Goal: Transaction & Acquisition: Download file/media

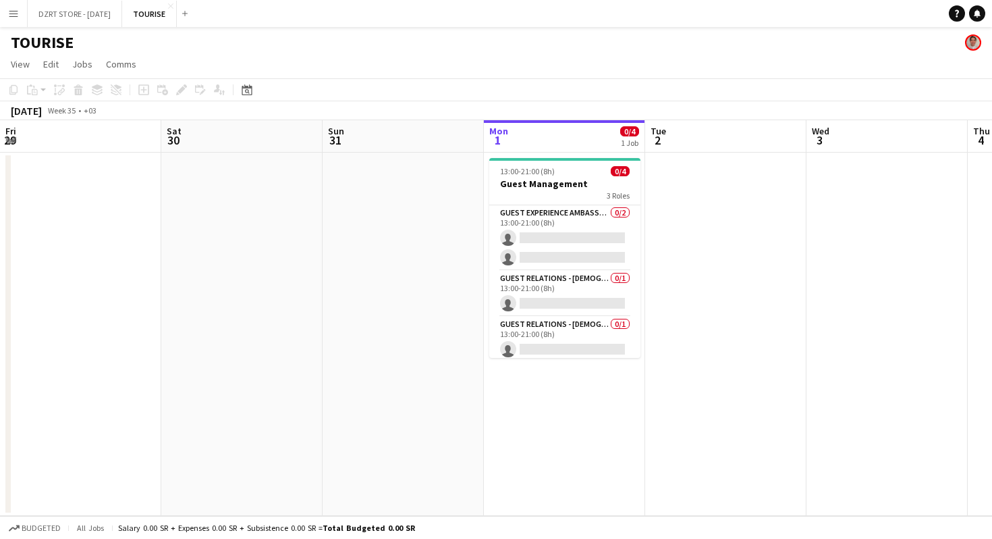
click at [489, 167] on div "13:00-21:00 (8h) 0/4" at bounding box center [564, 171] width 151 height 10
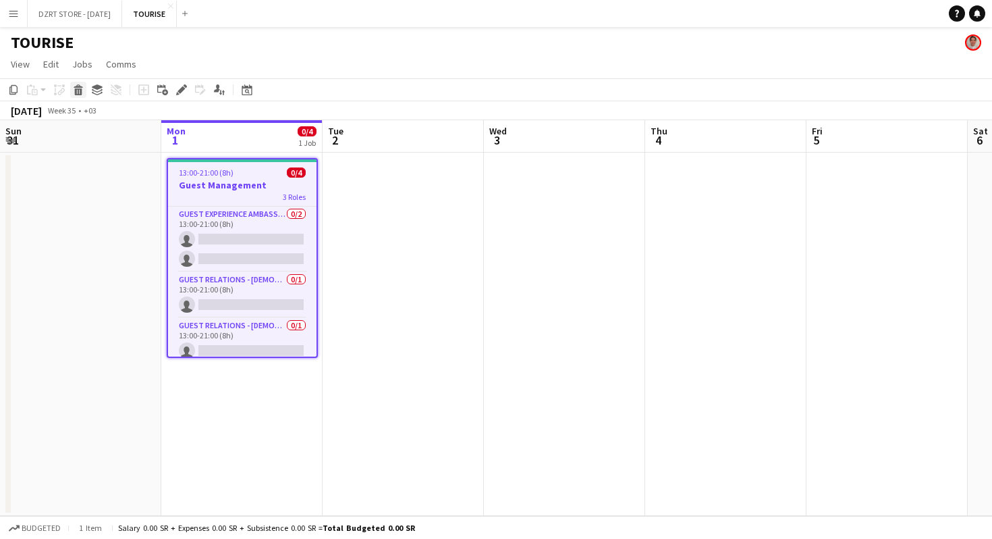
click at [82, 93] on icon at bounding box center [78, 91] width 7 height 7
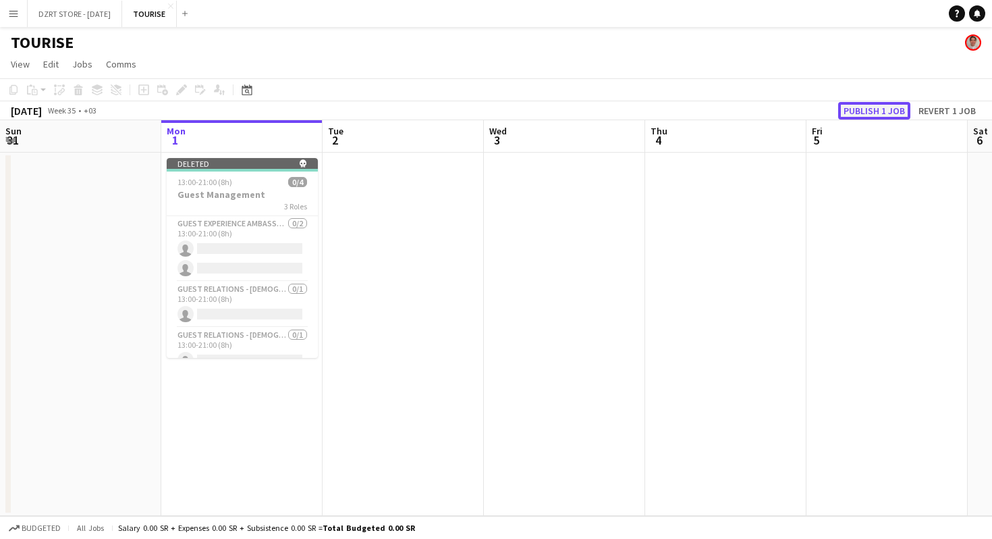
click at [869, 106] on button "Publish 1 job" at bounding box center [874, 111] width 72 height 18
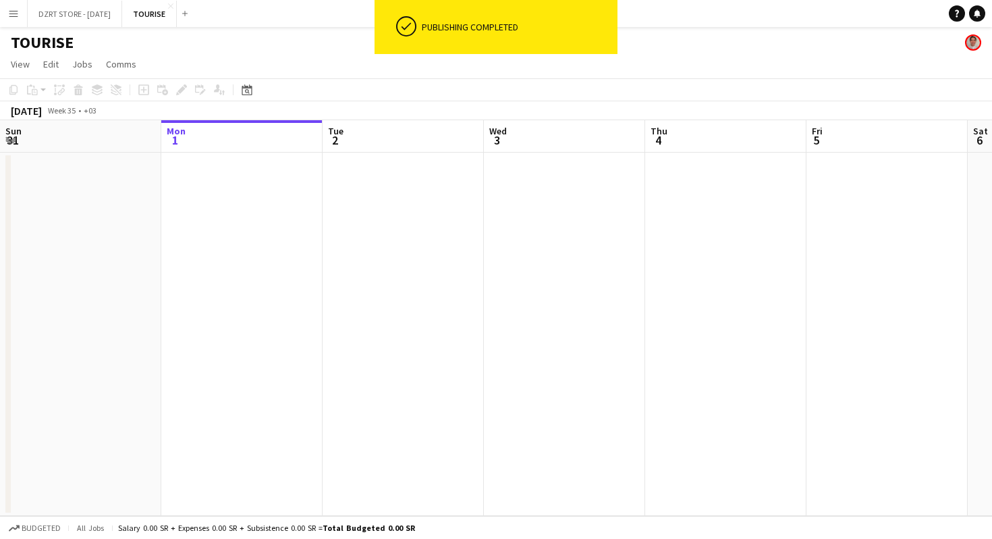
click at [57, 40] on h1 "TOURISE" at bounding box center [42, 42] width 63 height 20
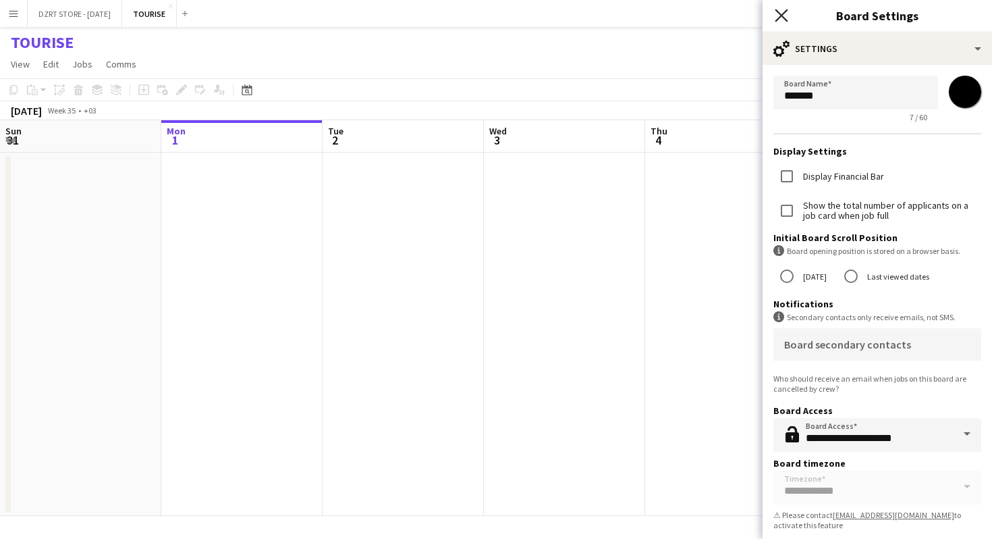
click at [779, 13] on icon at bounding box center [781, 15] width 13 height 13
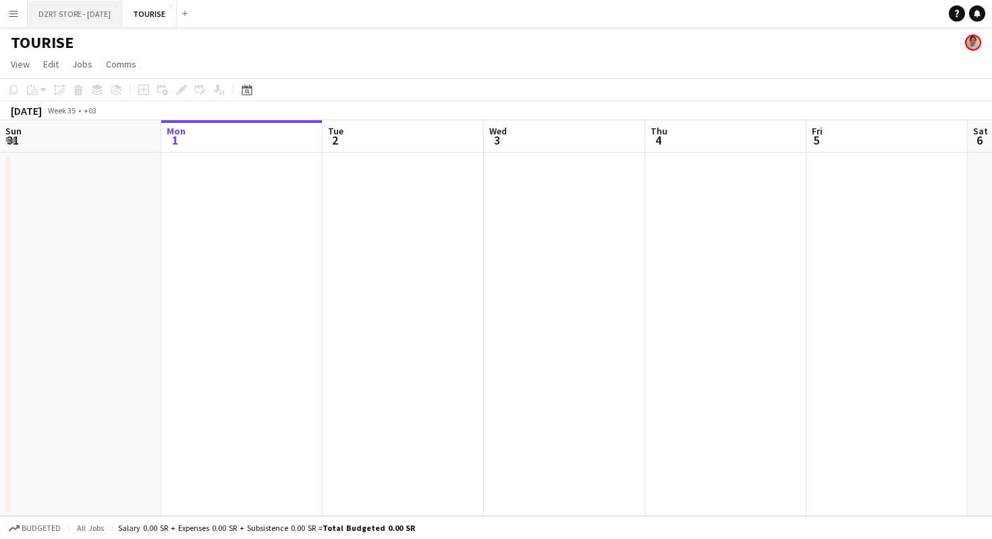
click at [104, 14] on button "DZRT STORE - AUGUST25 Close" at bounding box center [75, 14] width 94 height 26
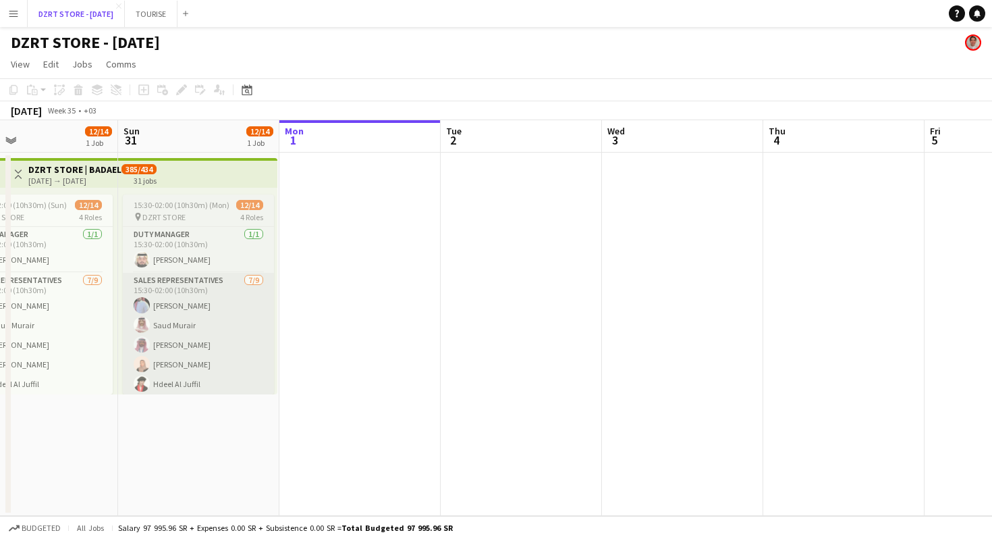
scroll to position [0, 286]
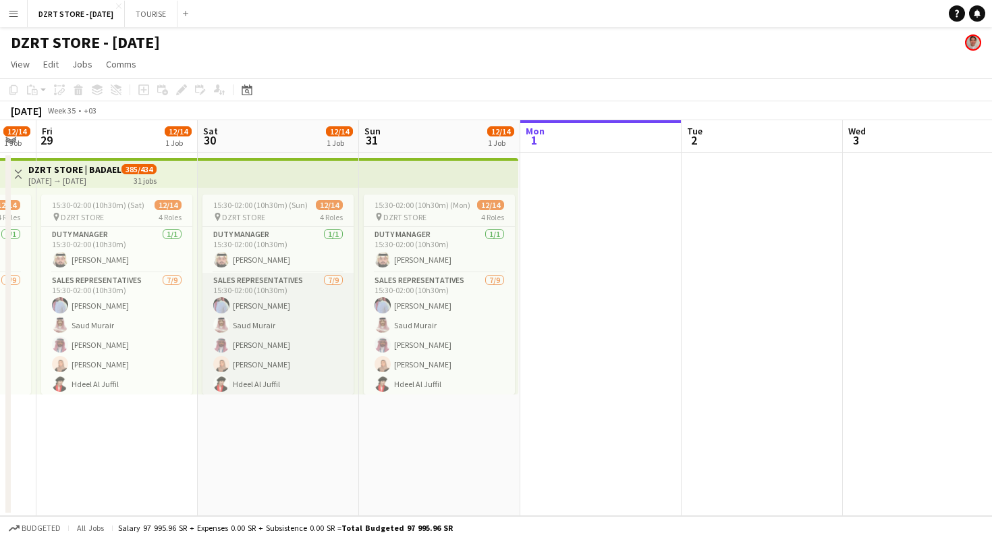
click at [294, 338] on app-card-role "SALES REPRESENTATIVES 7/9 15:30-02:00 (10h30m) Abdulrahman Mammdoh Saud Murair …" at bounding box center [277, 374] width 151 height 202
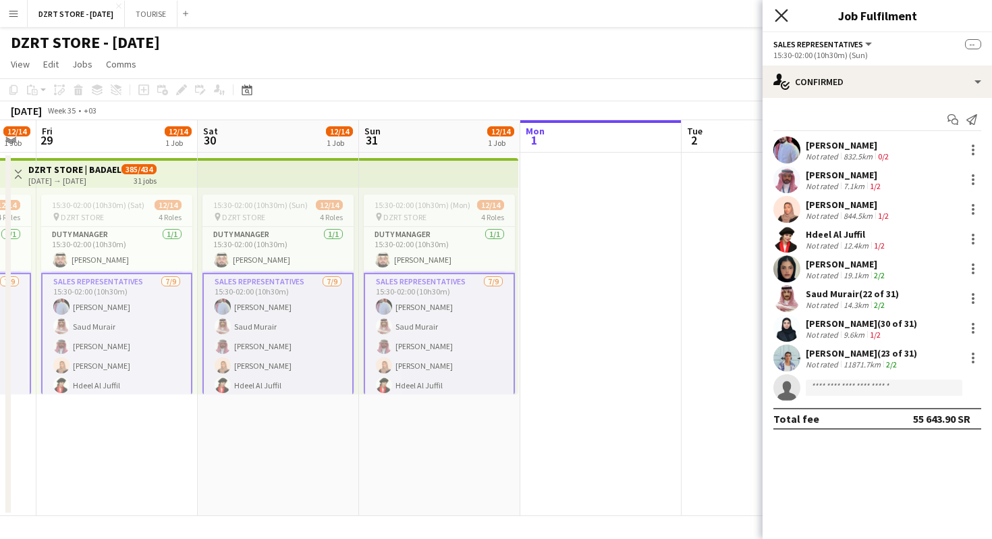
click at [781, 15] on icon at bounding box center [781, 15] width 13 height 13
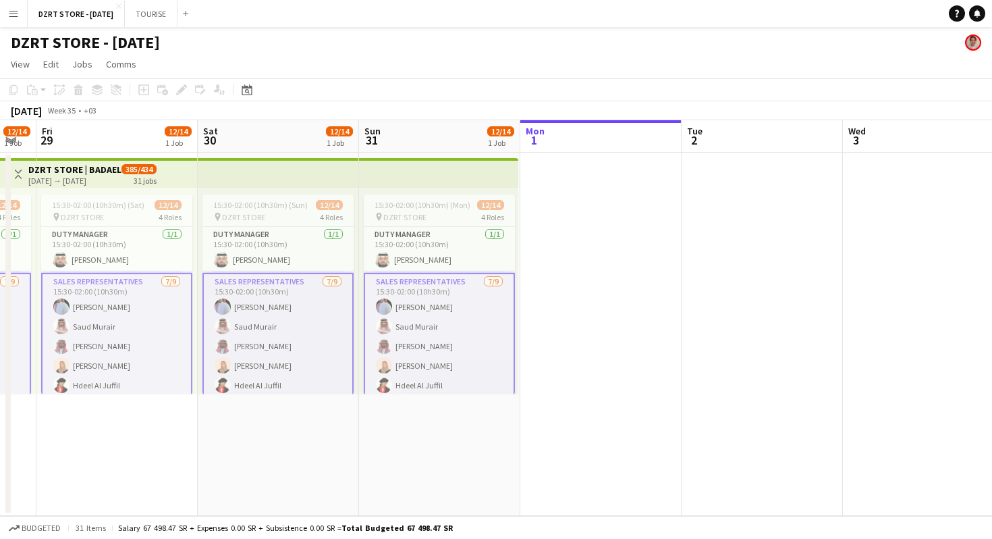
click at [636, 74] on app-page-menu "View Day view expanded Day view collapsed Month view Date picker Jump to today …" at bounding box center [496, 66] width 992 height 26
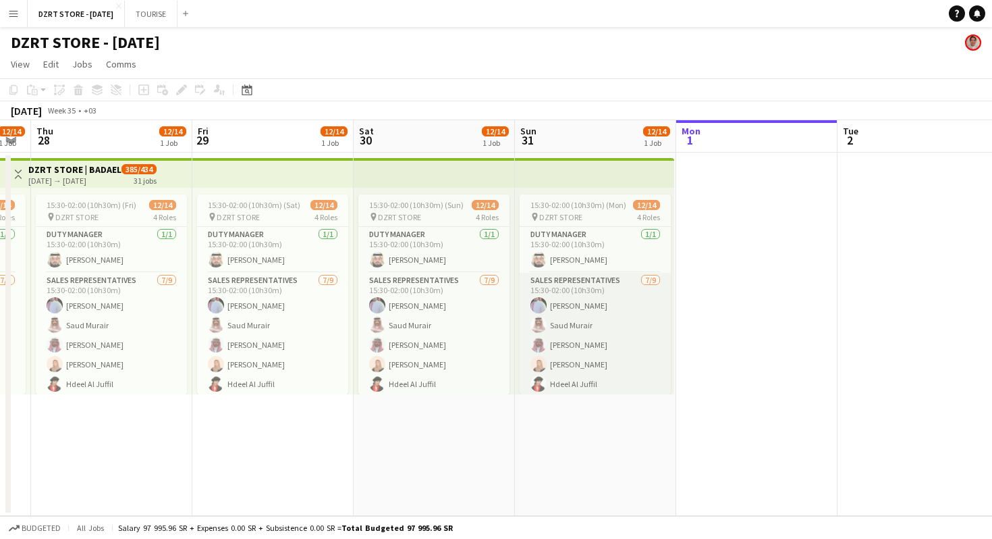
scroll to position [0, 373]
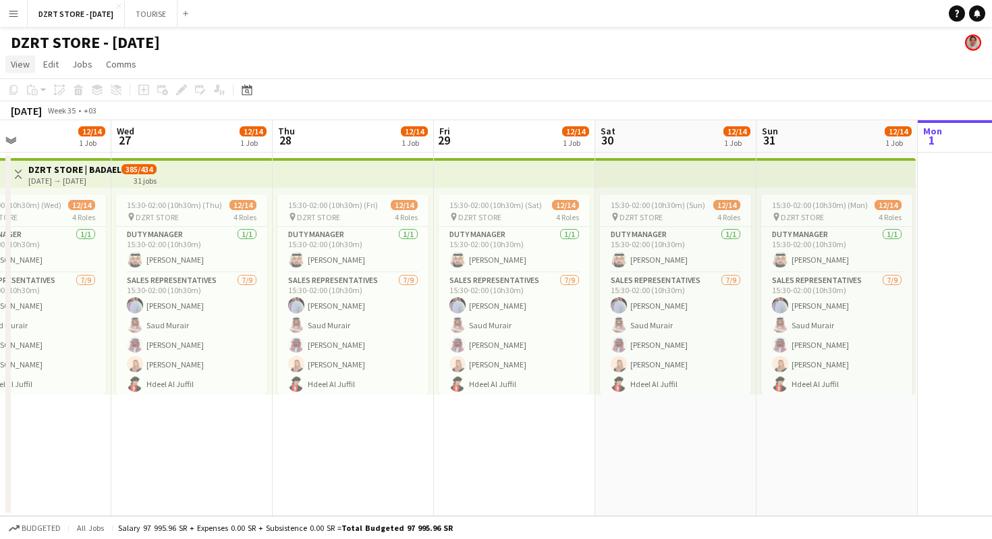
click at [23, 65] on span "View" at bounding box center [20, 64] width 19 height 12
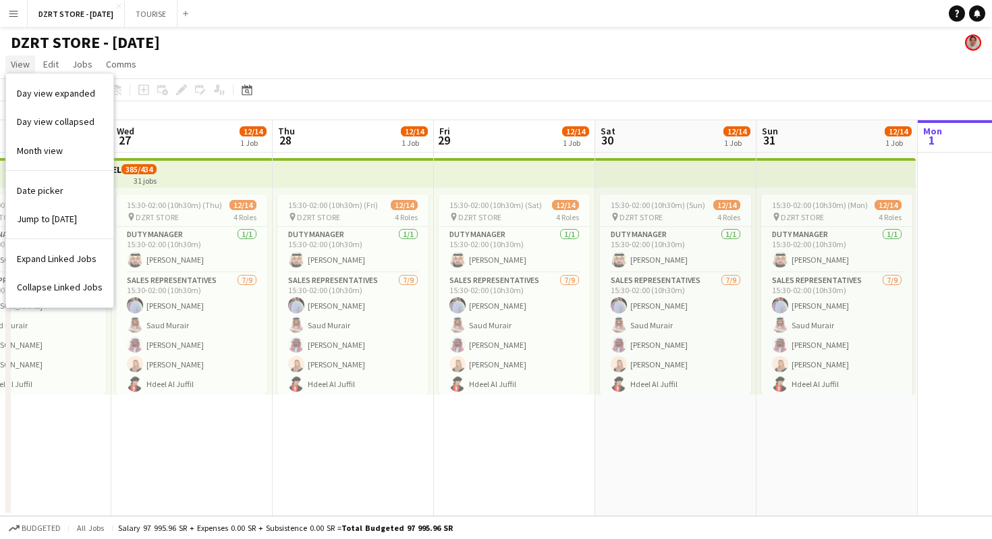
click at [23, 65] on span "View" at bounding box center [20, 64] width 19 height 12
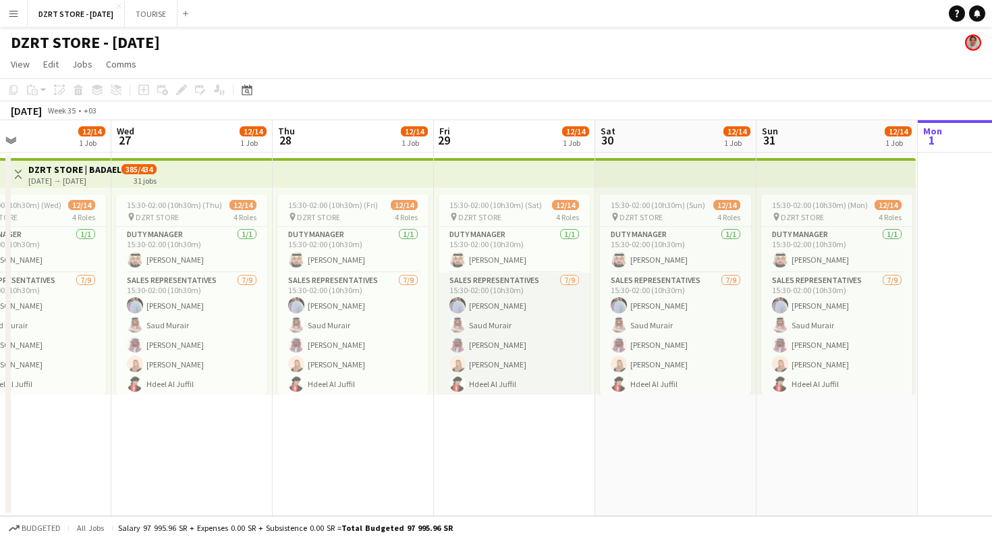
click at [515, 345] on app-card-role "SALES REPRESENTATIVES 7/9 15:30-02:00 (10h30m) Abdulrahman Mammdoh Saud Murair …" at bounding box center [514, 374] width 151 height 202
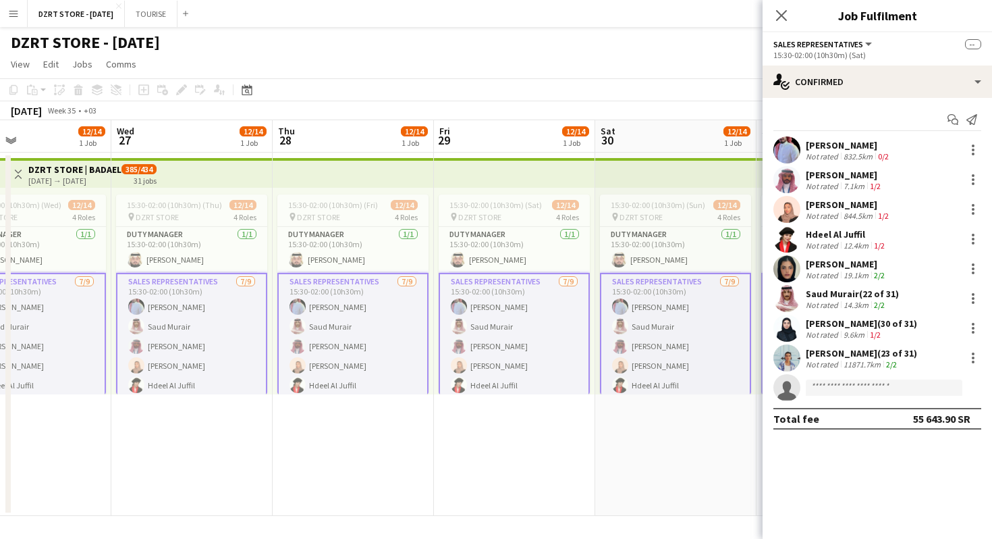
click at [552, 354] on app-card-role "SALES REPRESENTATIVES 7/9 15:30-02:00 (10h30m) Abdulrahman Mammdoh Saud Murair …" at bounding box center [514, 375] width 151 height 205
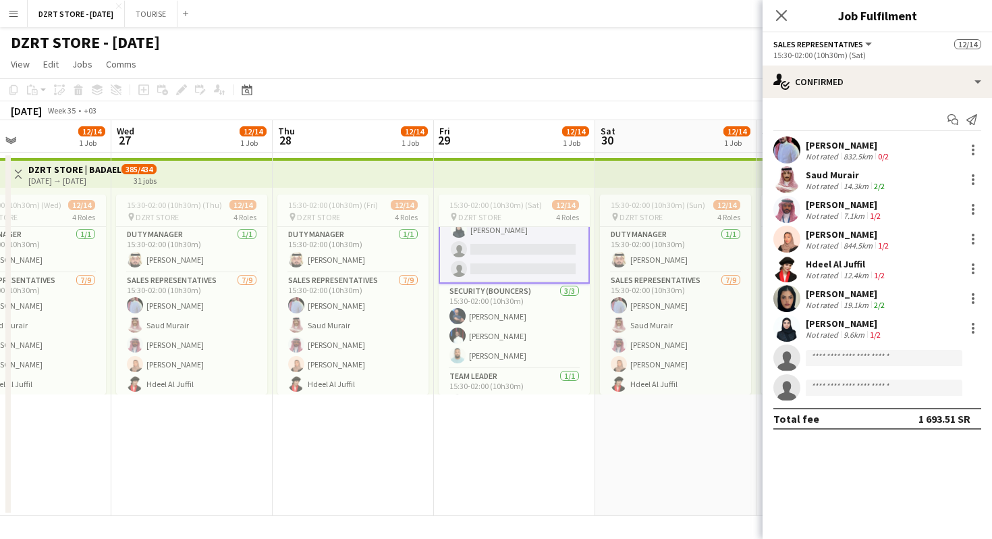
scroll to position [215, 0]
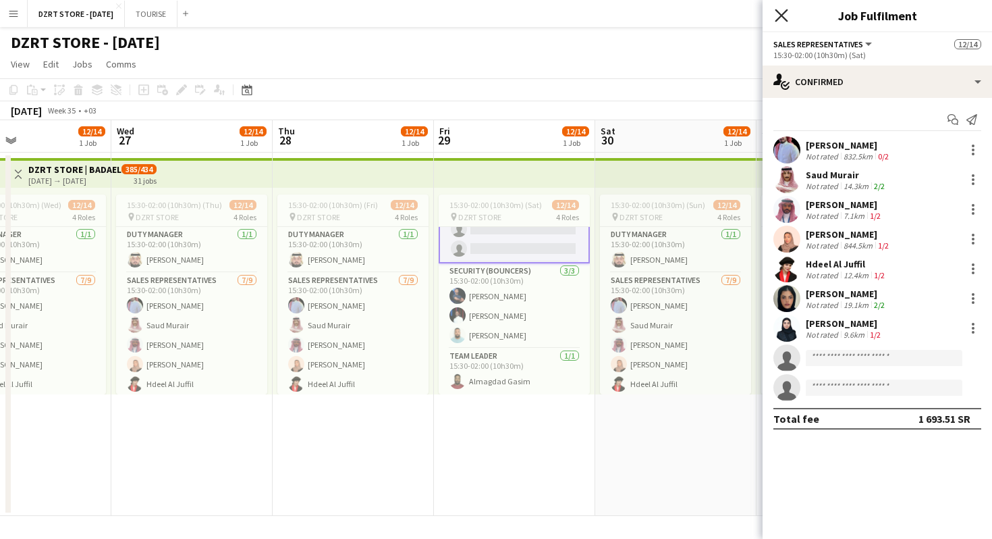
click at [780, 14] on icon at bounding box center [781, 15] width 13 height 13
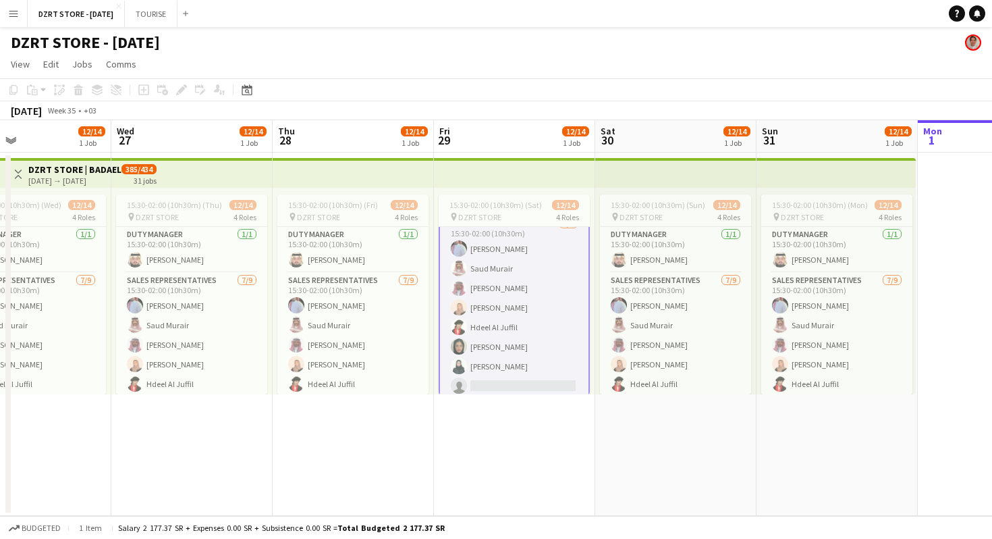
scroll to position [59, 0]
click at [669, 42] on div "DZRT STORE - [DATE]" at bounding box center [496, 40] width 992 height 26
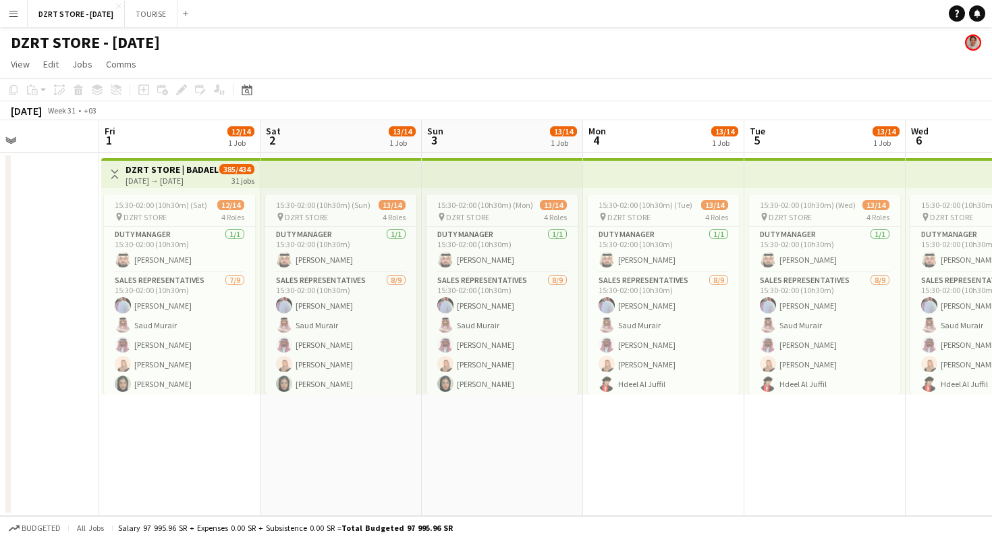
scroll to position [0, 385]
click at [220, 250] on app-card-role "Duty Manager 1/1 15:30-02:00 (10h30m) Ibrahim Alradhi" at bounding box center [178, 250] width 151 height 46
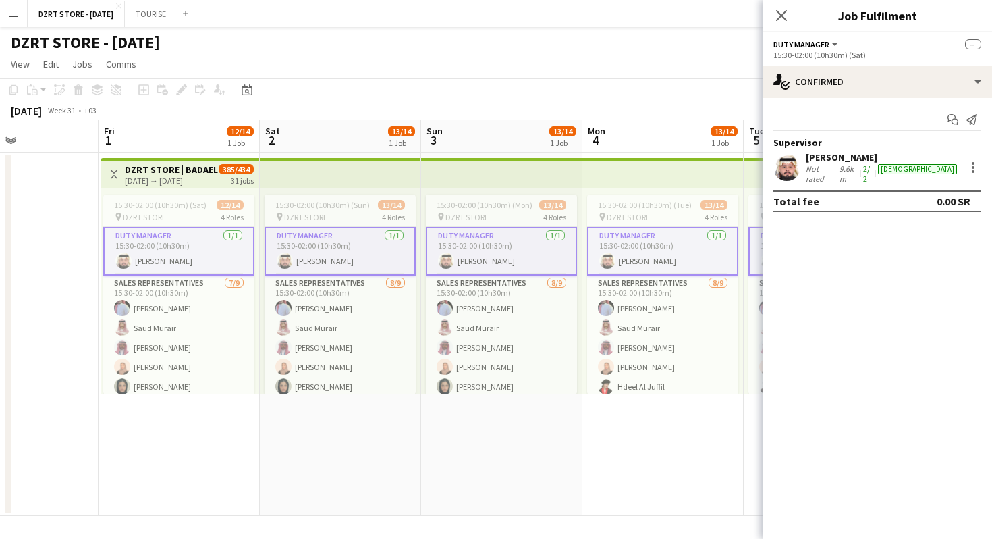
click at [220, 250] on app-card-role "Duty Manager 1/1 15:30-02:00 (10h30m) Ibrahim Alradhi" at bounding box center [178, 251] width 151 height 49
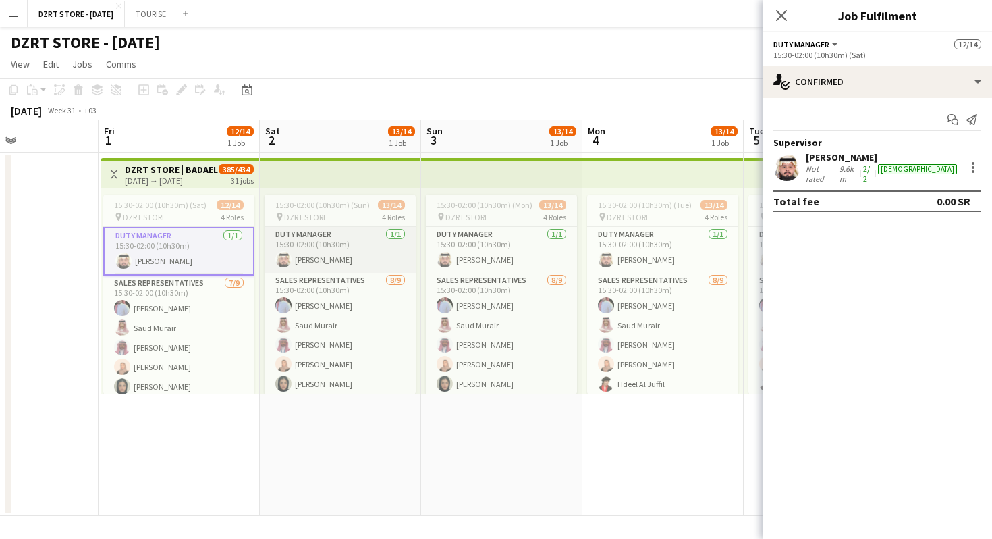
click at [347, 242] on app-card-role "Duty Manager 1/1 15:30-02:00 (10h30m) Ibrahim Alradhi" at bounding box center [340, 250] width 151 height 46
click at [523, 247] on app-card-role "Duty Manager 1/1 15:30-02:00 (10h30m) Ibrahim Alradhi" at bounding box center [501, 250] width 151 height 46
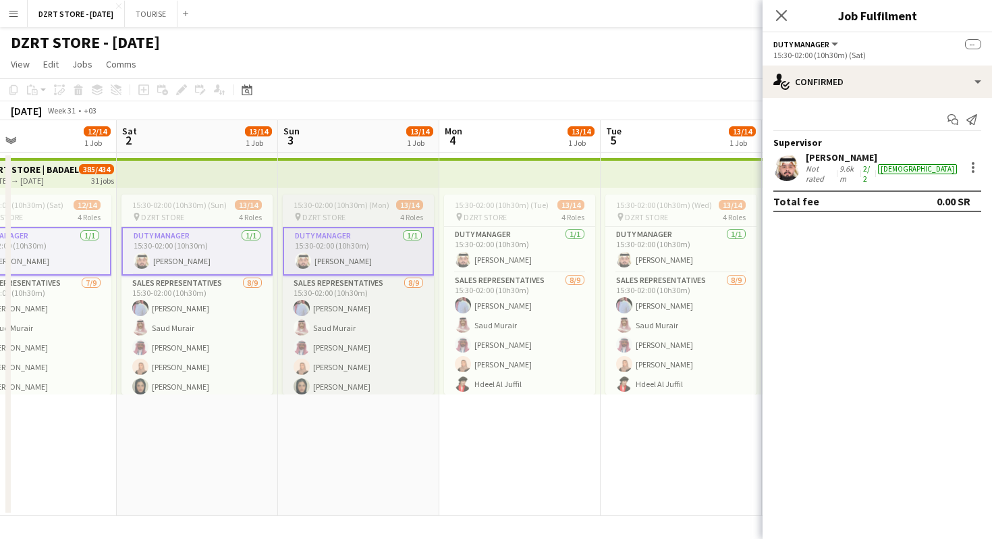
scroll to position [0, 581]
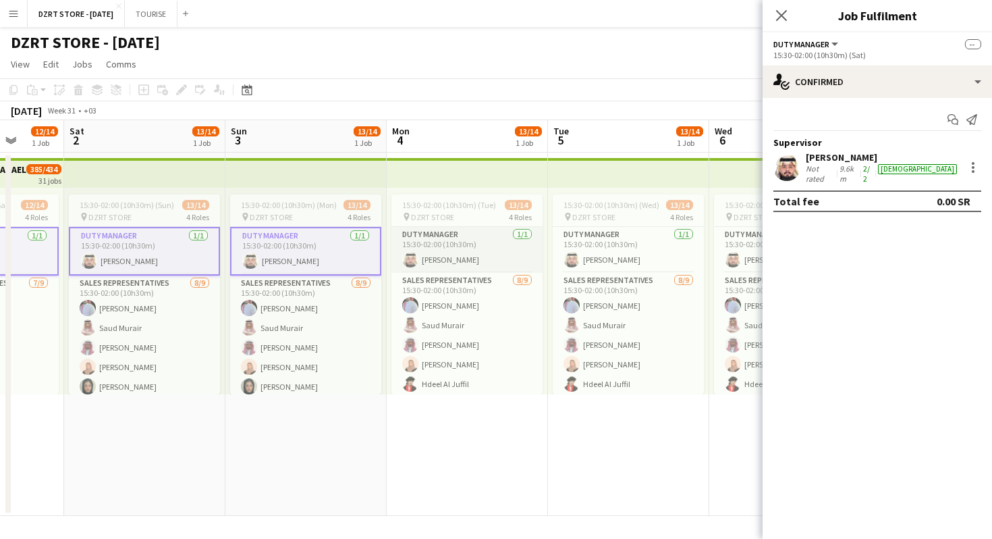
click at [482, 255] on app-card-role "Duty Manager 1/1 15:30-02:00 (10h30m) Ibrahim Alradhi" at bounding box center [466, 250] width 151 height 46
click at [609, 257] on app-card-role "Duty Manager 1/1 15:30-02:00 (10h30m) Ibrahim Alradhi" at bounding box center [628, 250] width 151 height 46
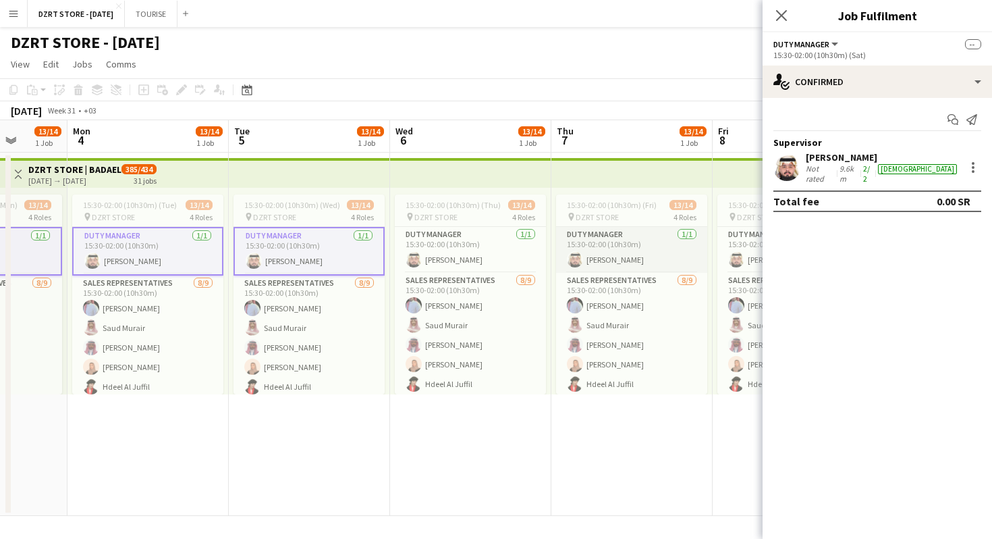
scroll to position [0, 592]
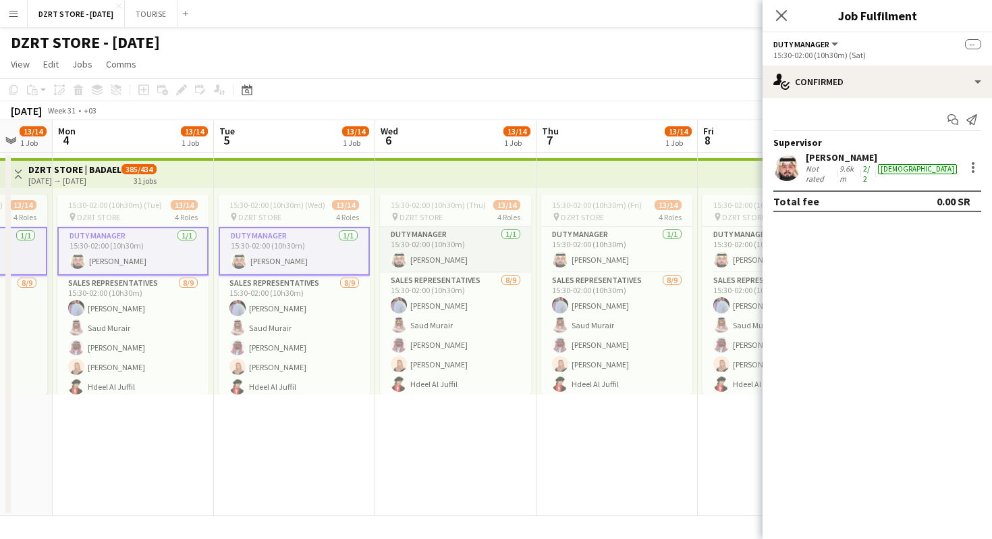
click at [478, 252] on app-card-role "Duty Manager 1/1 15:30-02:00 (10h30m) Ibrahim Alradhi" at bounding box center [455, 250] width 151 height 46
click at [583, 250] on app-card-role "Duty Manager 1/1 15:30-02:00 (10h30m) Ibrahim Alradhi" at bounding box center [616, 250] width 151 height 46
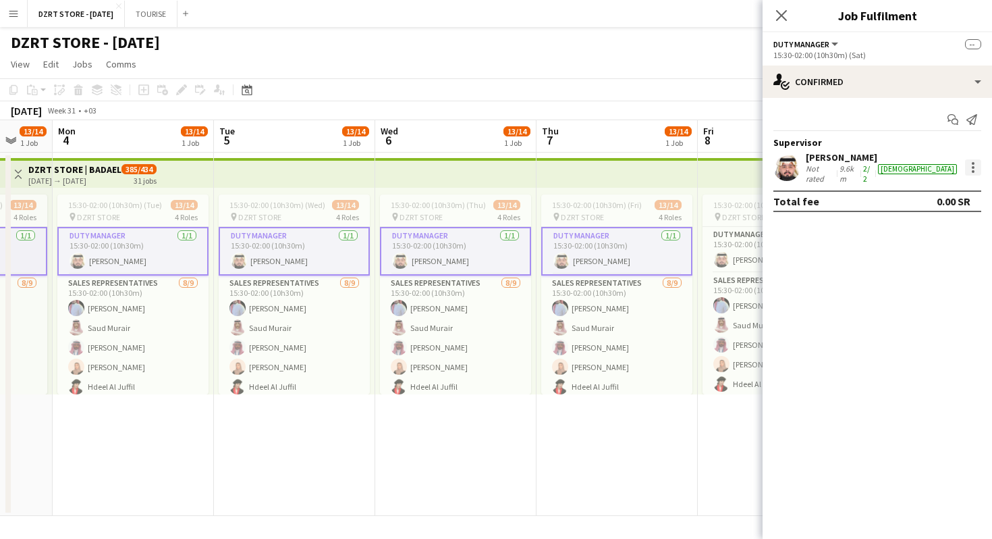
click at [974, 167] on div at bounding box center [973, 167] width 16 height 16
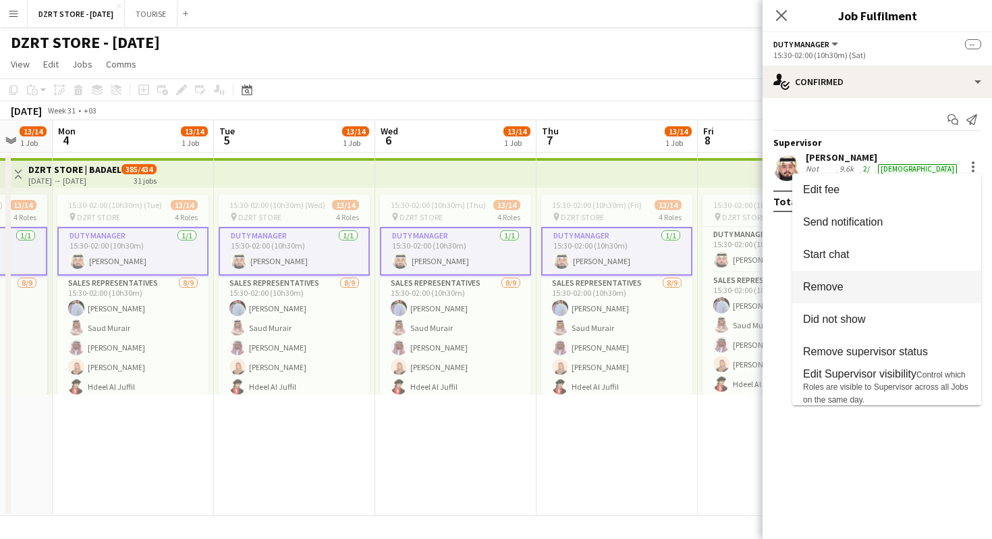
click at [853, 285] on span "Remove" at bounding box center [886, 287] width 167 height 12
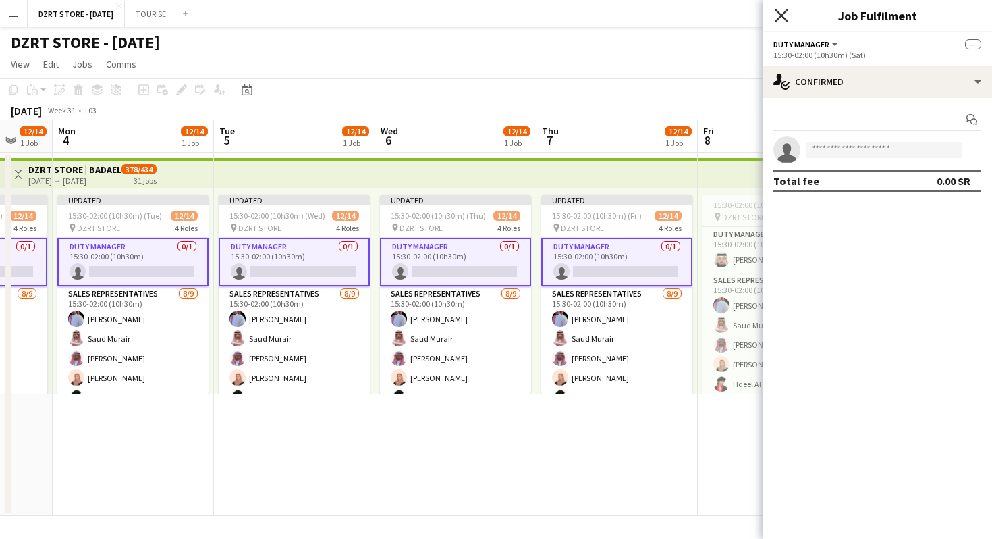
click at [783, 15] on icon "Close pop-in" at bounding box center [781, 15] width 13 height 13
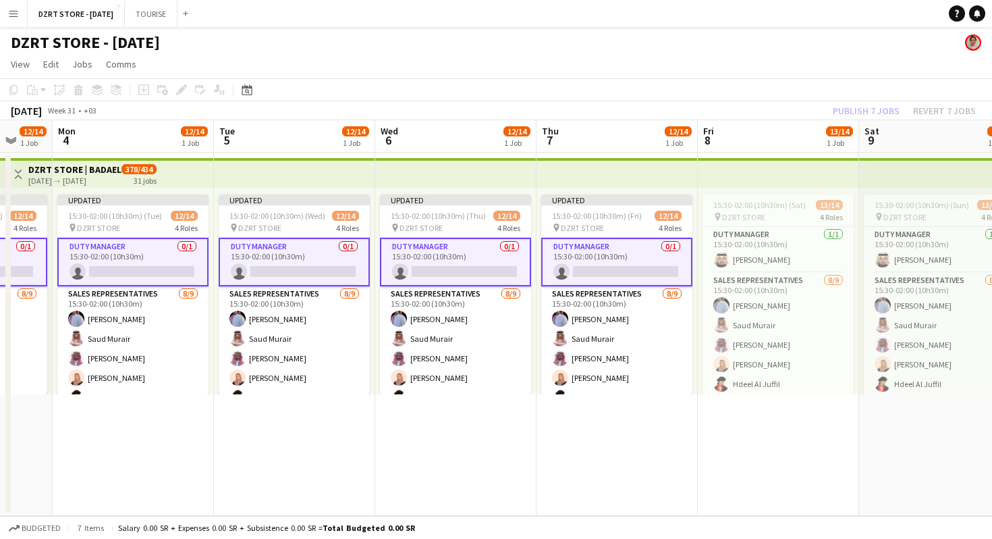
click at [628, 167] on app-top-bar at bounding box center [616, 173] width 161 height 30
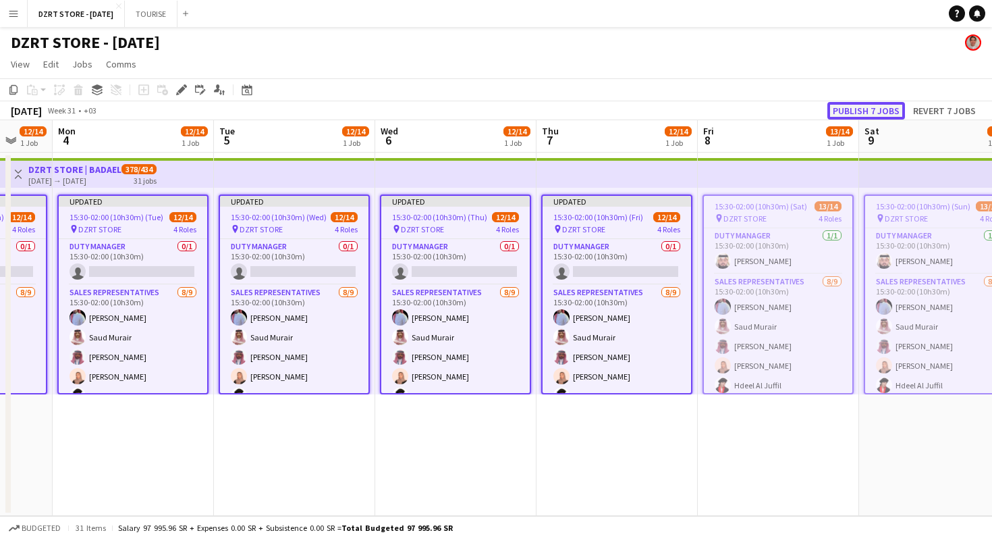
click at [867, 108] on button "Publish 7 jobs" at bounding box center [866, 111] width 78 height 18
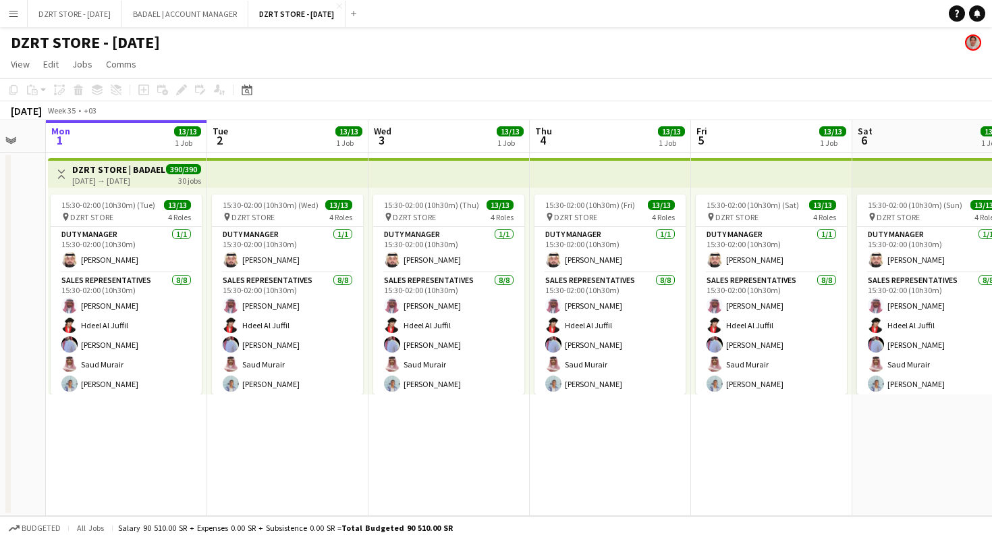
scroll to position [0, 275]
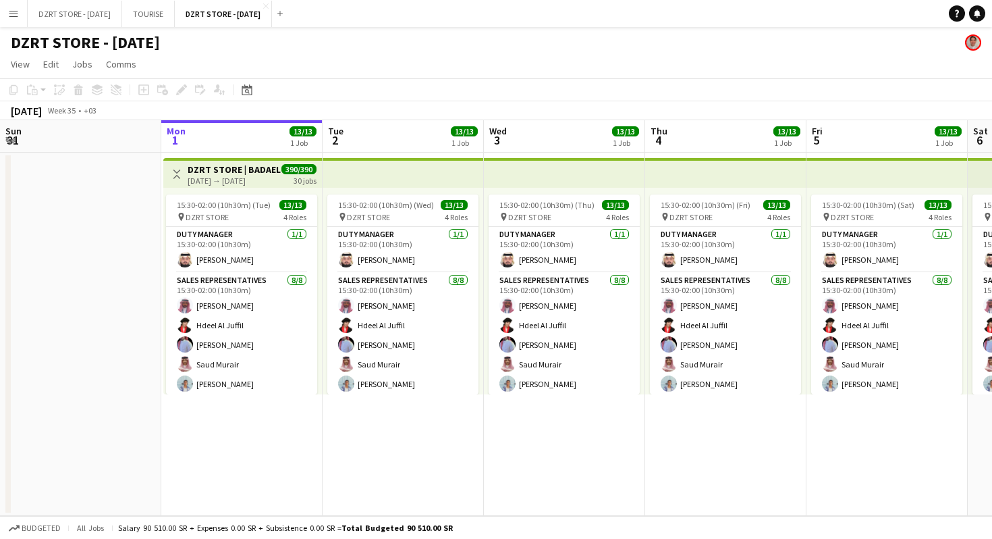
click at [13, 11] on app-icon "Menu" at bounding box center [13, 13] width 11 height 11
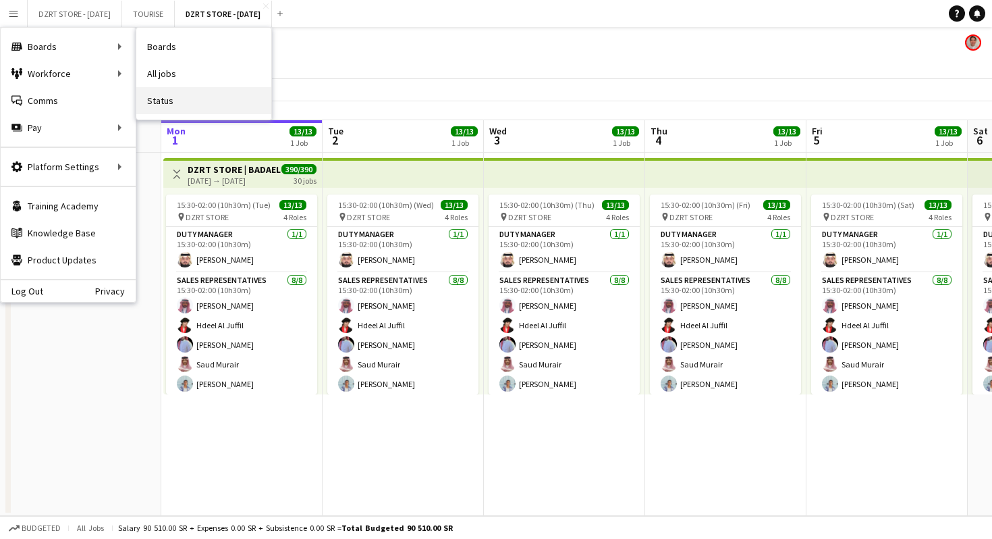
click at [194, 103] on link "Status" at bounding box center [203, 100] width 135 height 27
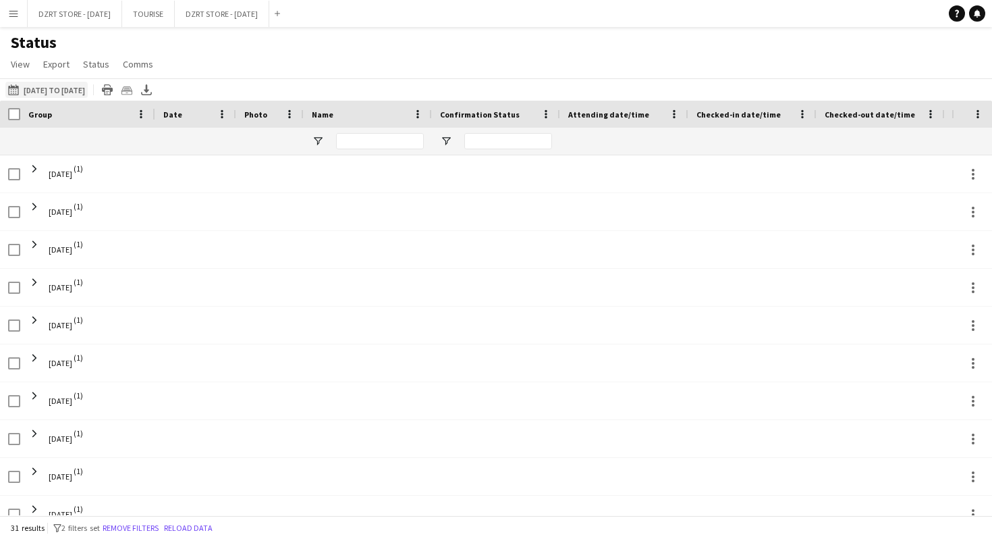
click at [86, 90] on button "[DATE] to [DATE] [DATE] to [DATE]" at bounding box center [46, 90] width 82 height 16
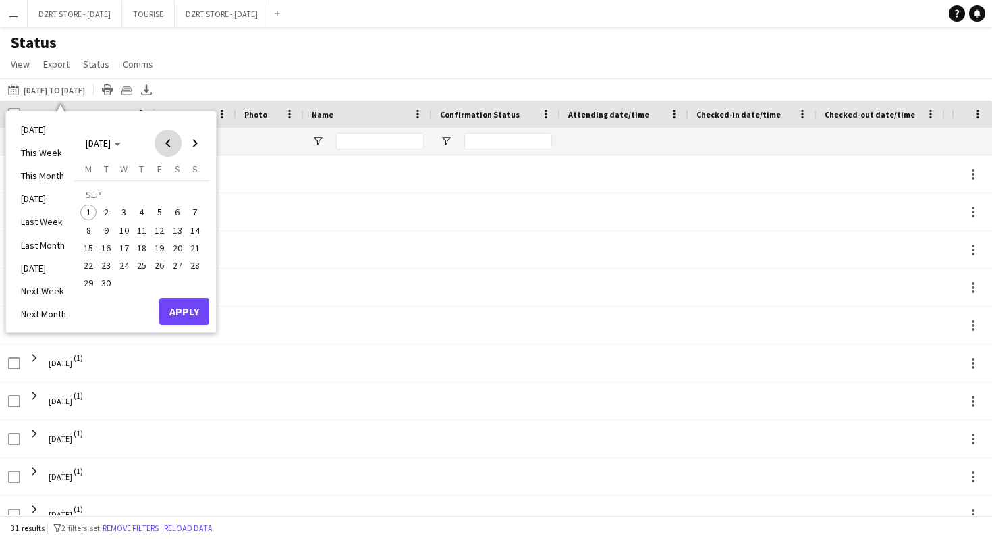
click at [165, 140] on span "Previous month" at bounding box center [168, 143] width 27 height 27
click at [161, 192] on span "1" at bounding box center [159, 196] width 16 height 19
click at [198, 269] on span "31" at bounding box center [195, 268] width 16 height 16
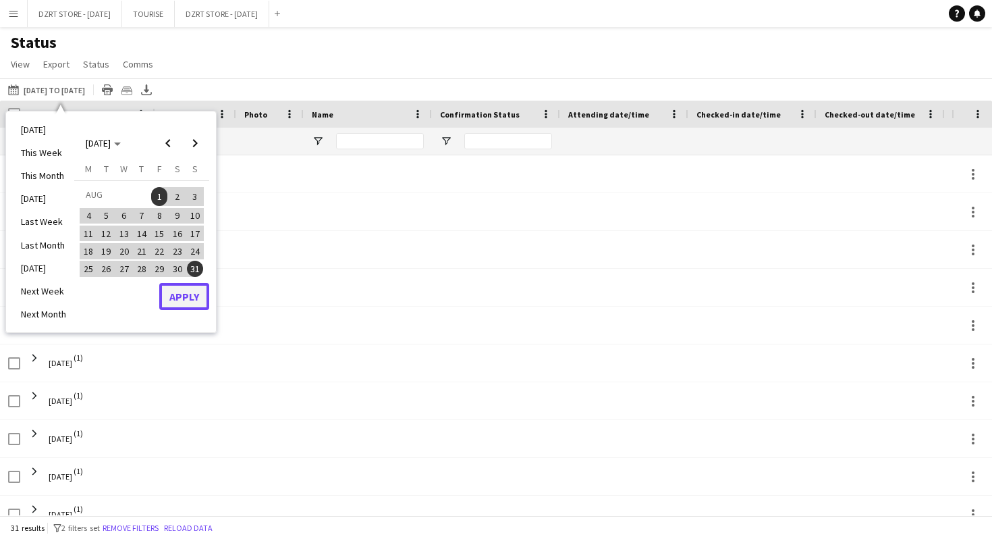
click at [194, 298] on button "Apply" at bounding box center [184, 296] width 50 height 27
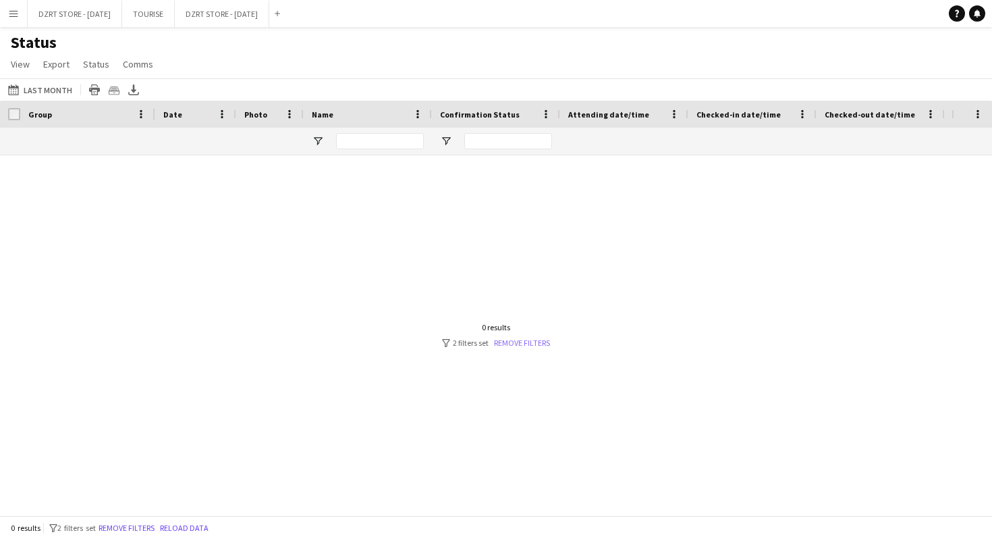
click at [530, 341] on link "Remove filters" at bounding box center [522, 342] width 56 height 10
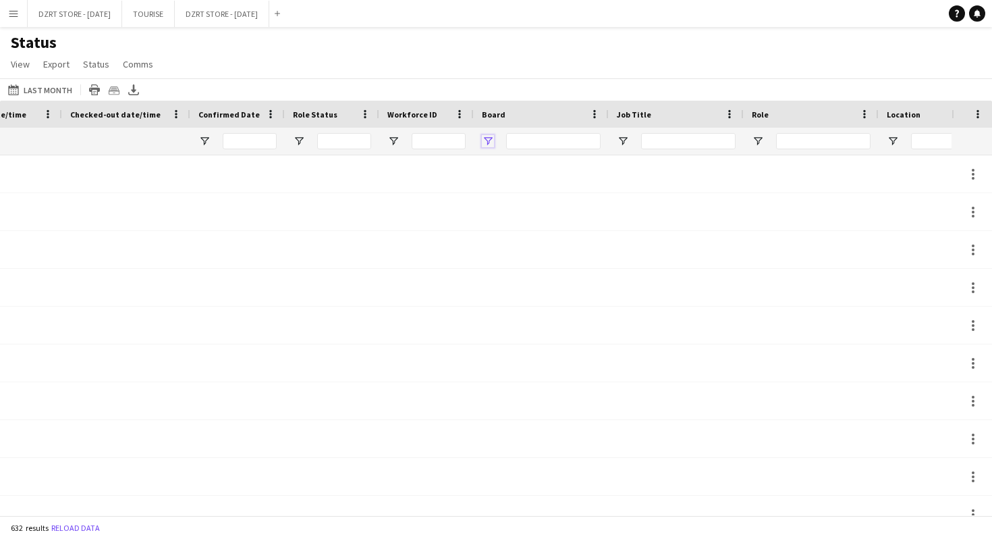
click at [488, 140] on span "Open Filter Menu" at bounding box center [488, 141] width 12 height 12
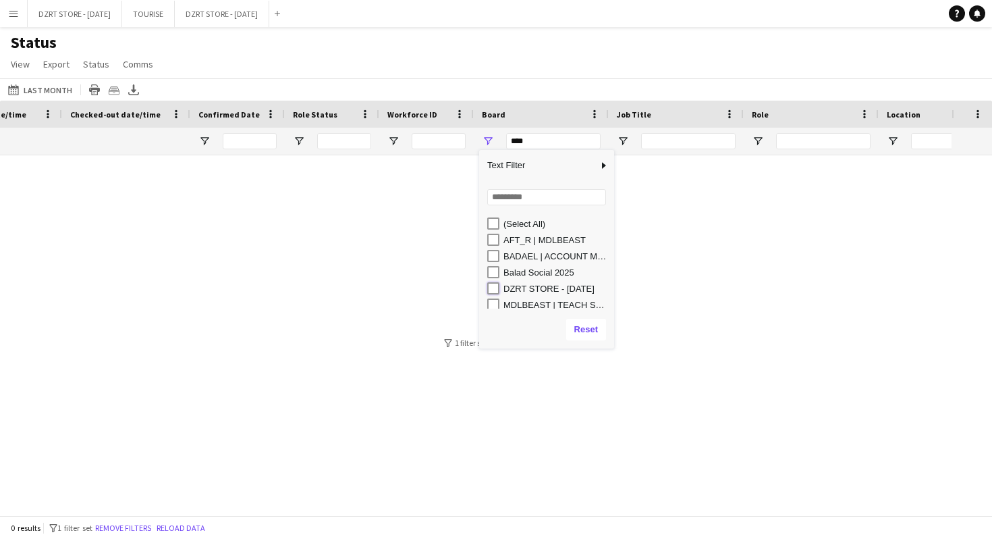
type input "**********"
click at [626, 138] on span "Open Filter Menu" at bounding box center [623, 141] width 12 height 12
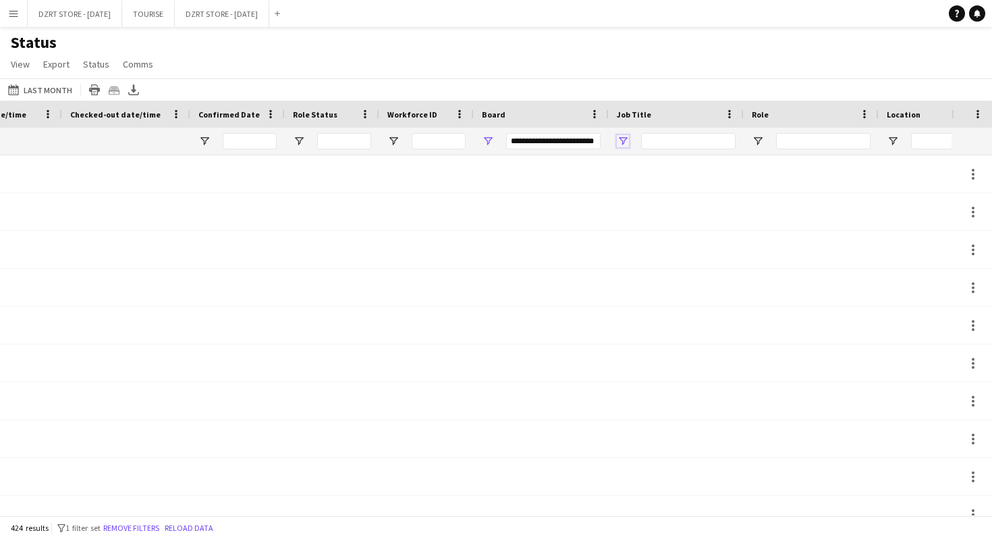
click at [626, 138] on span "Open Filter Menu" at bounding box center [623, 141] width 12 height 12
click at [758, 140] on span "Open Filter Menu" at bounding box center [758, 141] width 12 height 12
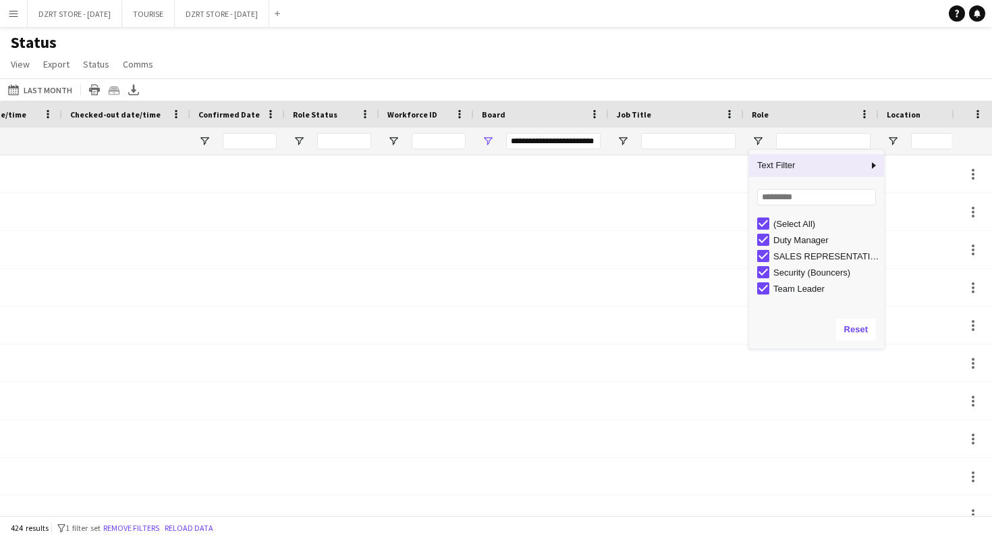
click at [738, 67] on div "Status View Views Default view Export 1 New view Update view Delete view Edit n…" at bounding box center [496, 55] width 992 height 46
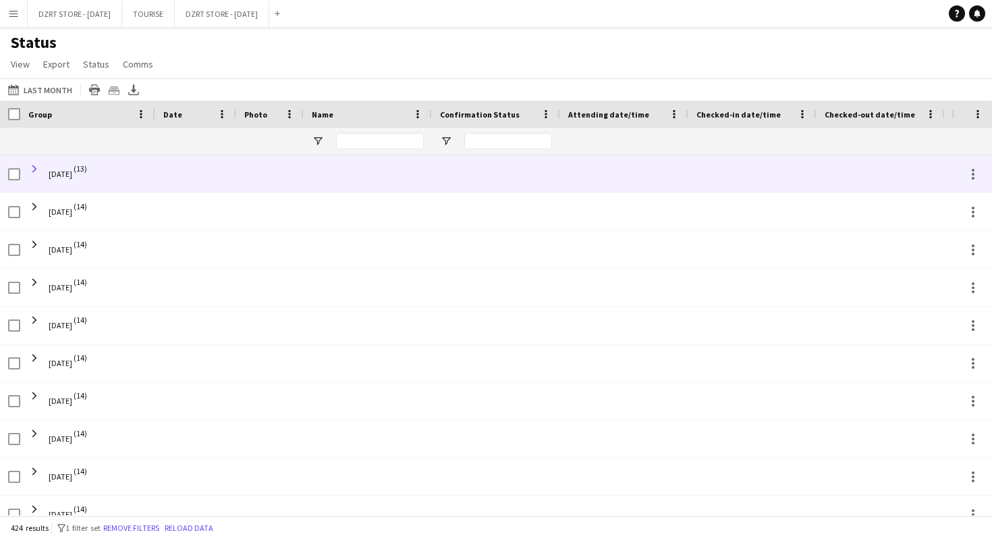
click at [36, 165] on span at bounding box center [34, 169] width 12 height 12
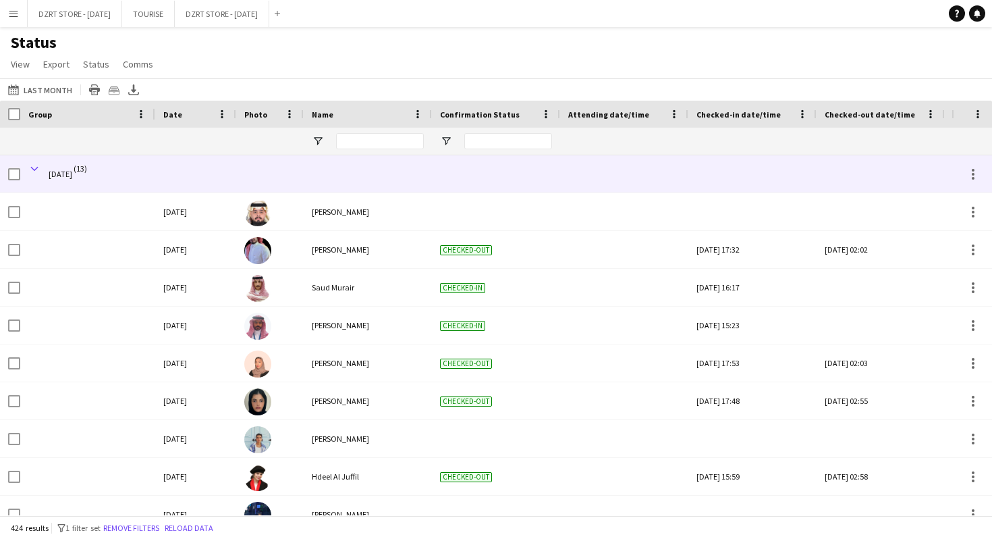
click at [38, 167] on span at bounding box center [34, 169] width 12 height 12
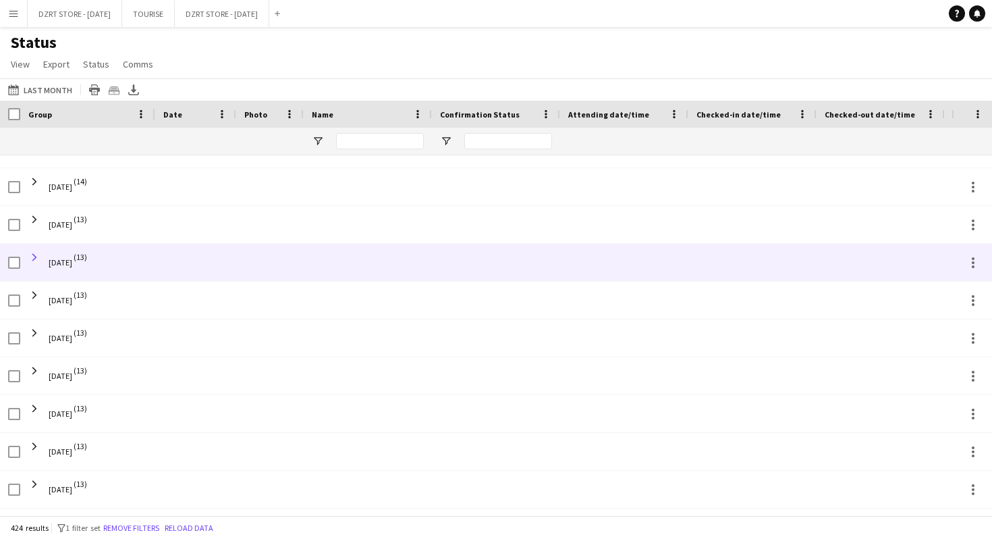
click at [35, 254] on span at bounding box center [34, 257] width 12 height 12
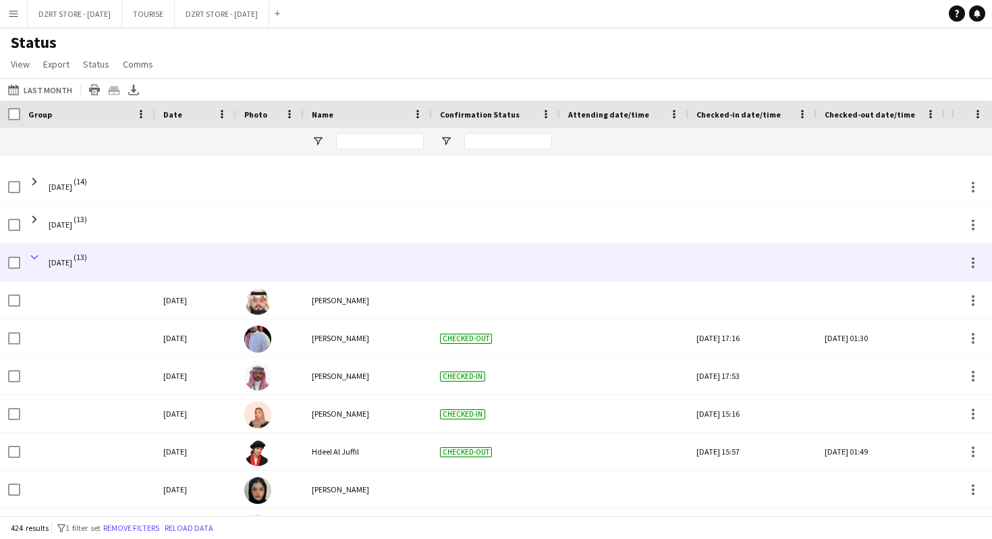
click at [35, 254] on span at bounding box center [34, 257] width 12 height 12
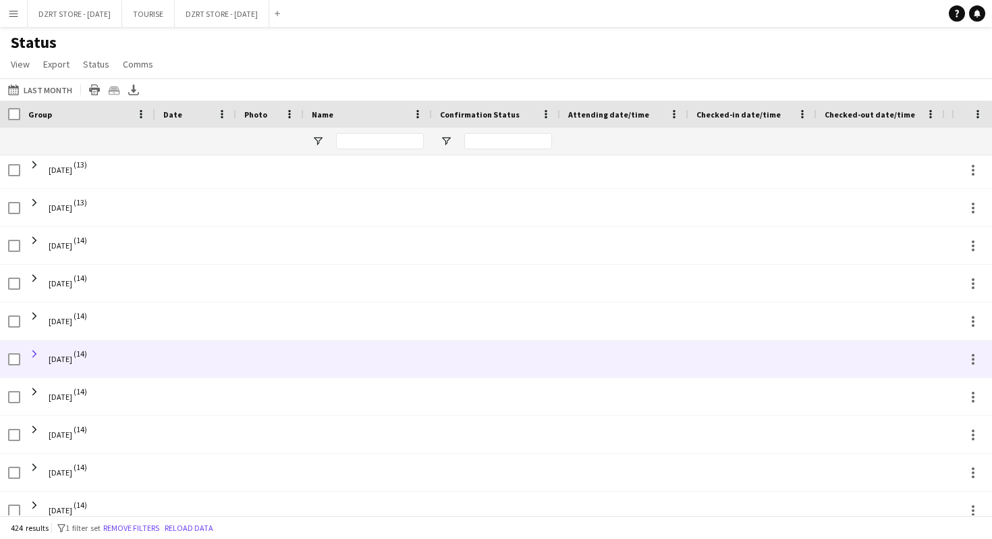
click at [36, 353] on span at bounding box center [34, 354] width 12 height 12
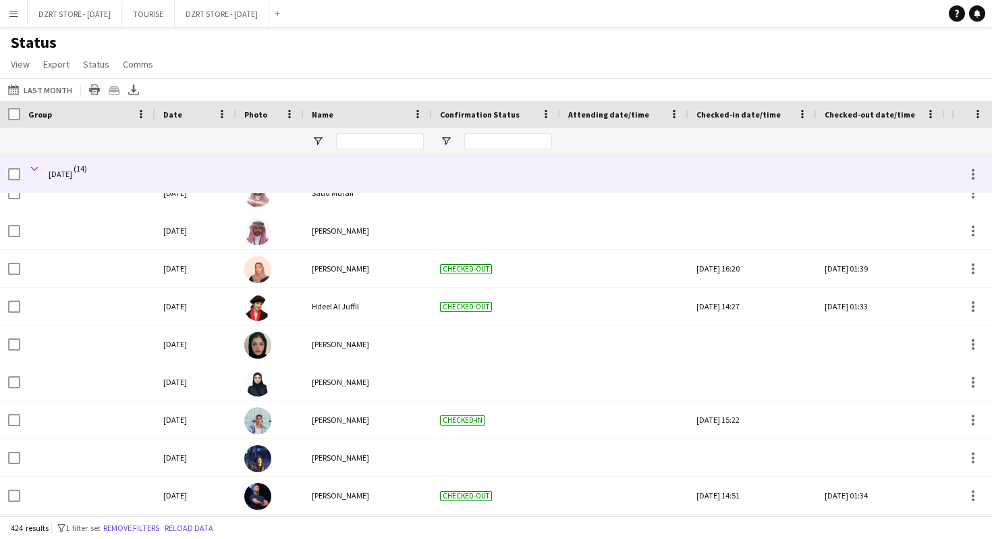
click at [36, 168] on span at bounding box center [34, 169] width 12 height 12
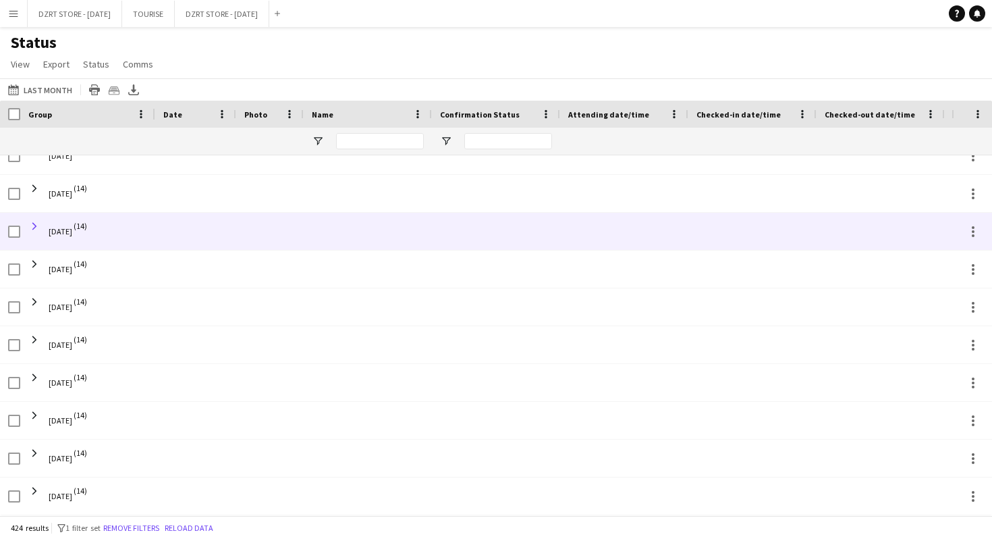
click at [35, 226] on span at bounding box center [34, 226] width 12 height 12
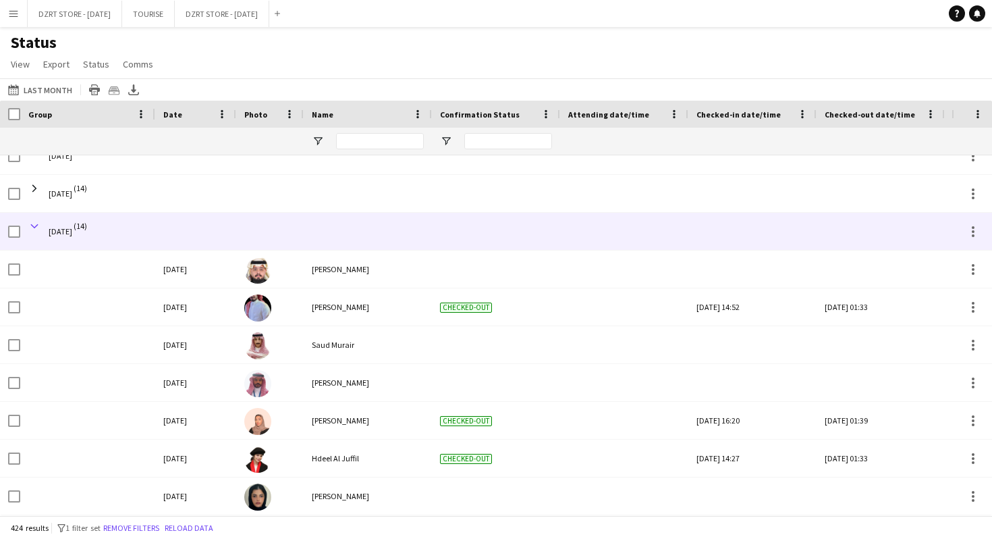
click at [37, 224] on span at bounding box center [34, 226] width 12 height 12
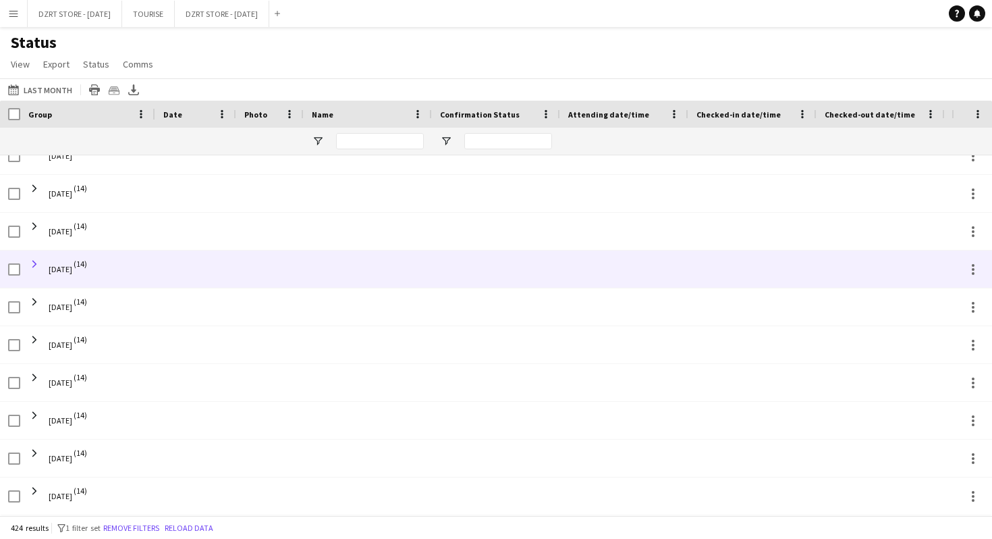
click at [34, 262] on span at bounding box center [34, 264] width 12 height 12
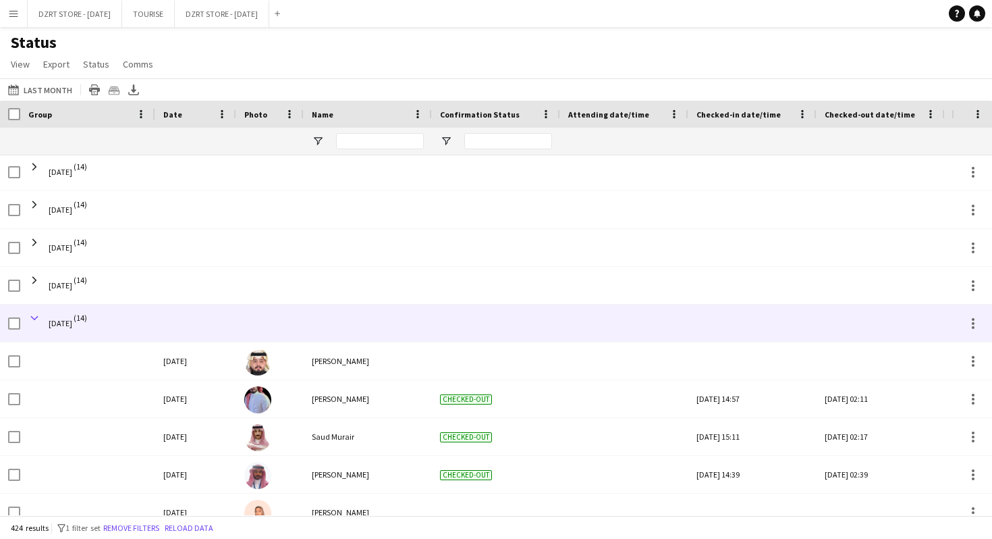
click at [33, 316] on span at bounding box center [34, 318] width 12 height 12
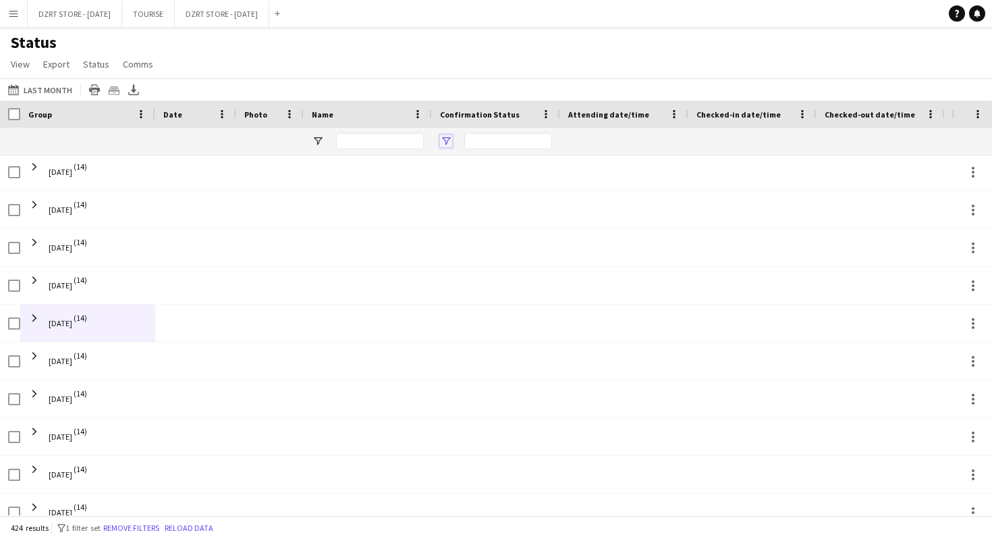
click at [445, 141] on span "Open Filter Menu" at bounding box center [446, 141] width 12 height 12
click at [615, 62] on div "Status View Views Default view Export 1 New view Update view Delete view Edit n…" at bounding box center [496, 55] width 992 height 46
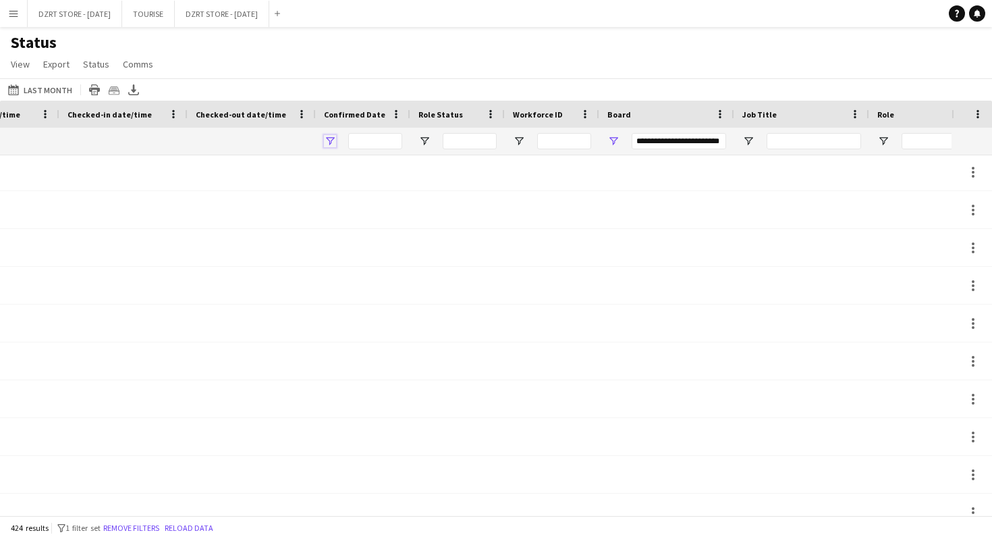
click at [328, 140] on span "Open Filter Menu" at bounding box center [330, 141] width 12 height 12
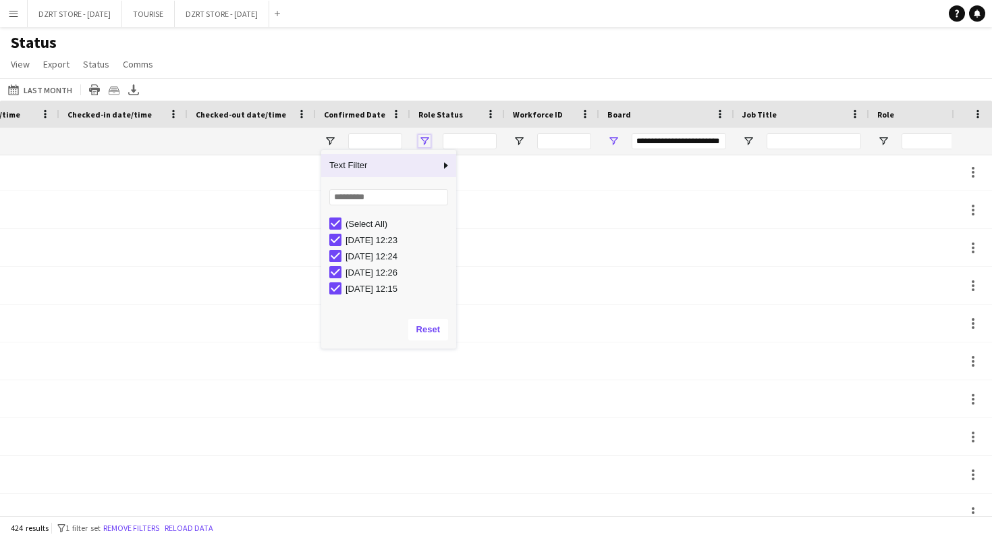
click at [427, 140] on span "Open Filter Menu" at bounding box center [424, 141] width 12 height 12
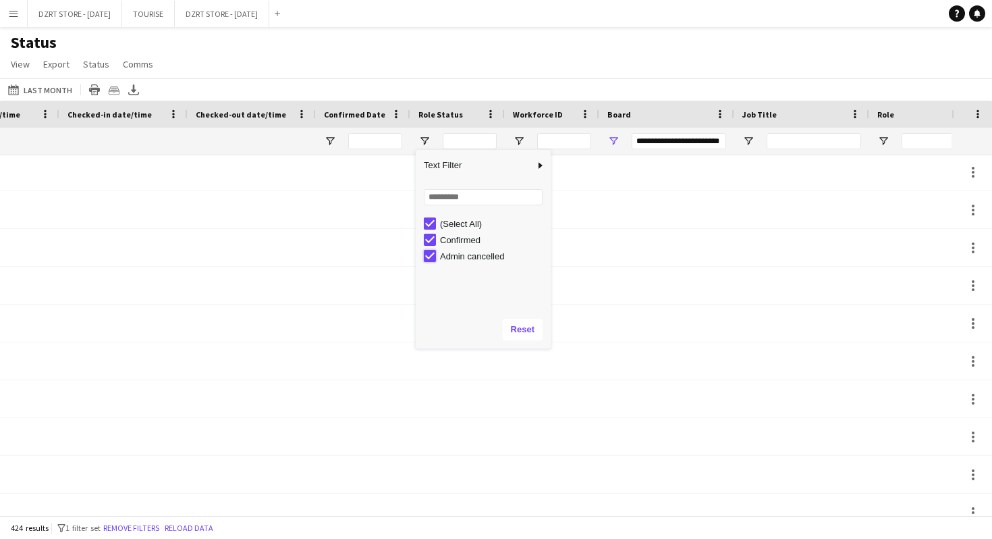
type input "**********"
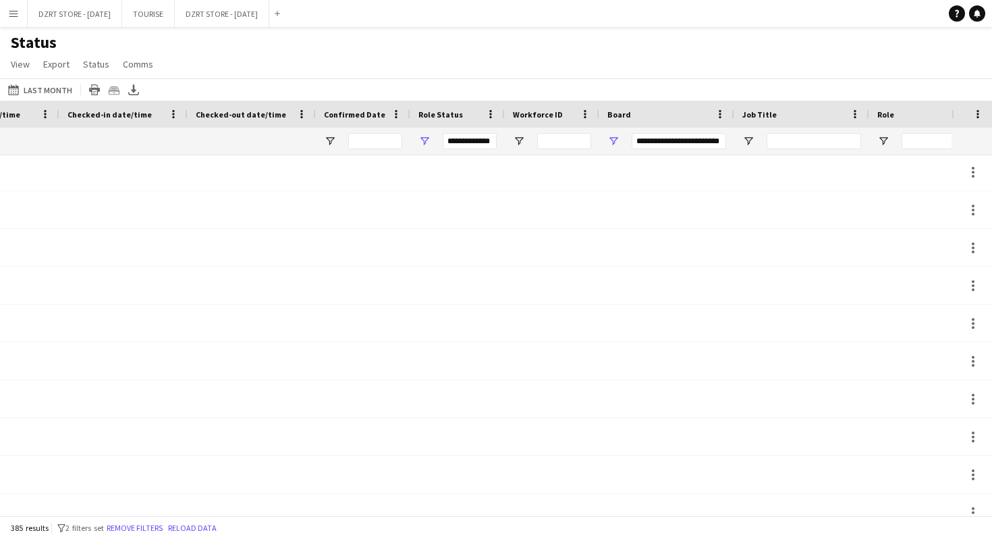
click at [438, 137] on div "**********" at bounding box center [457, 141] width 94 height 27
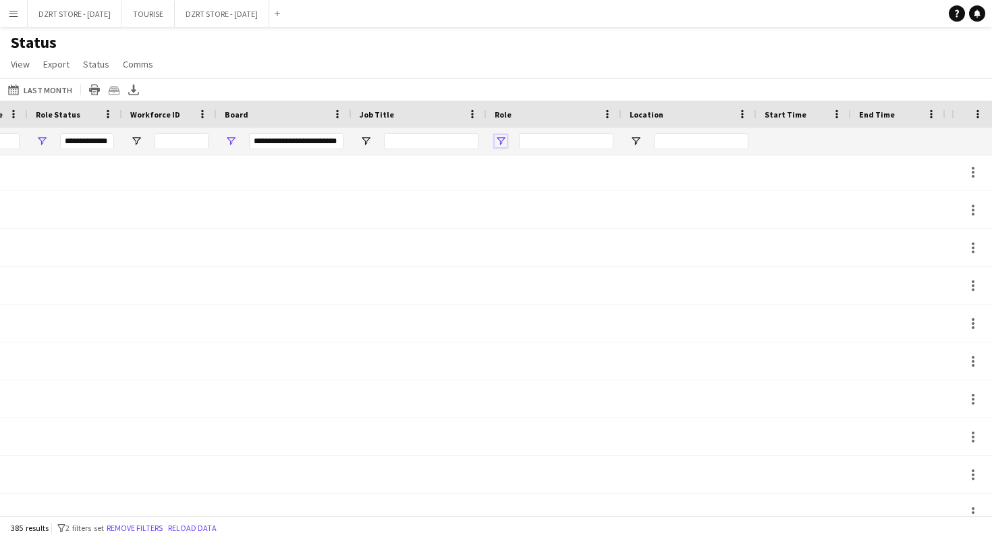
click at [502, 141] on span "Open Filter Menu" at bounding box center [501, 141] width 12 height 12
click at [535, 73] on div "Status View Views Default view Export 1 New view Update view Delete view Edit n…" at bounding box center [496, 55] width 992 height 46
click at [366, 140] on span "Open Filter Menu" at bounding box center [366, 141] width 12 height 12
click at [461, 76] on div "Status View Views Default view Export 1 New view Update view Delete view Edit n…" at bounding box center [496, 55] width 992 height 46
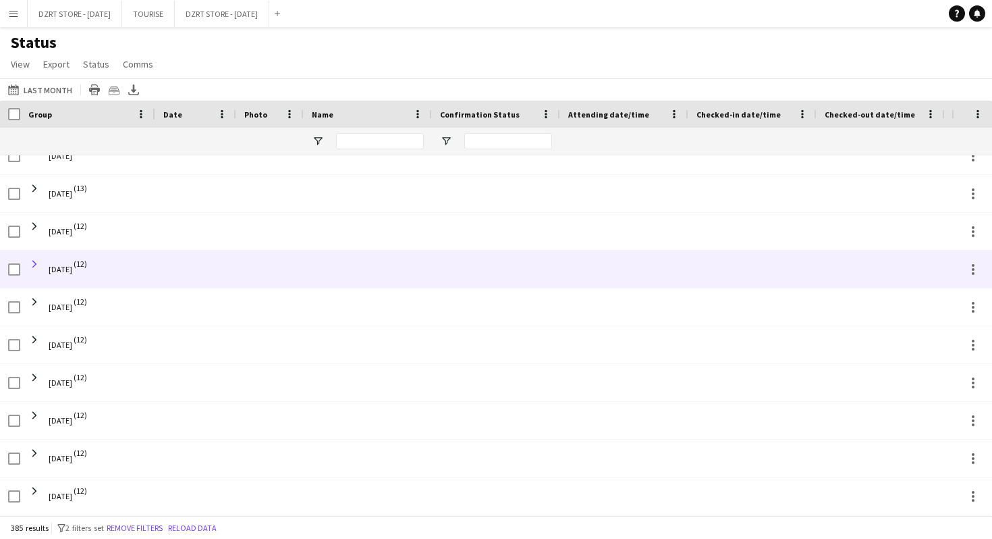
click at [34, 264] on span at bounding box center [34, 264] width 12 height 12
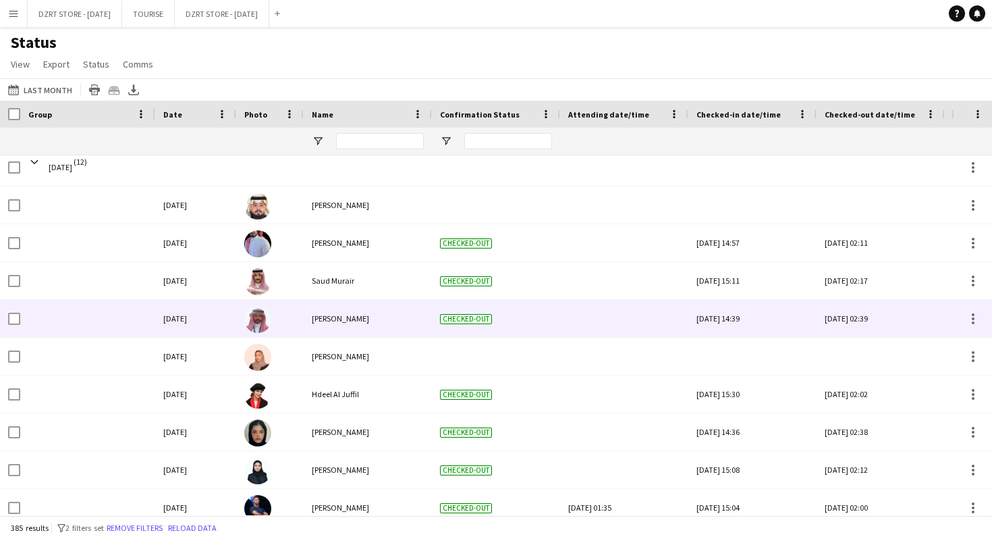
scroll to position [799, 0]
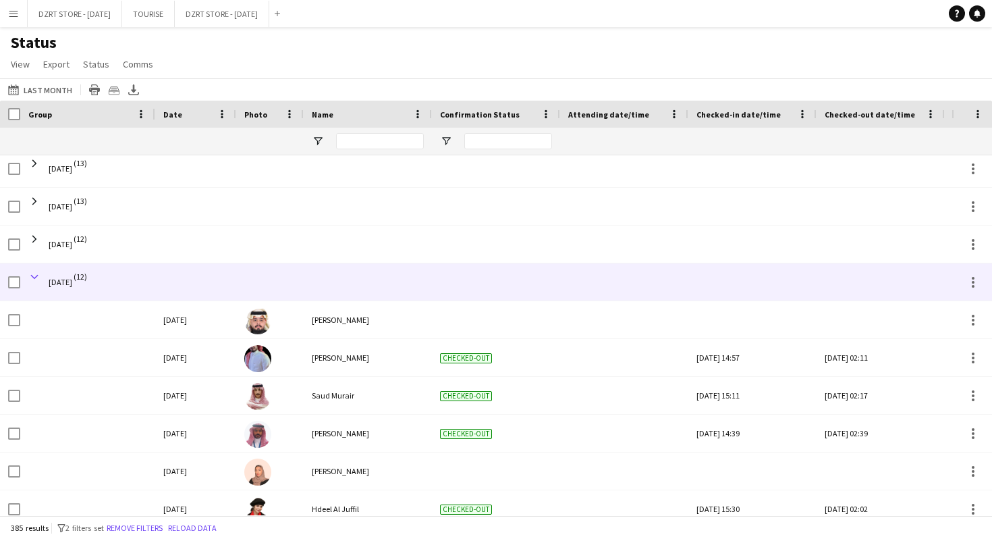
click at [33, 275] on span at bounding box center [34, 277] width 12 height 12
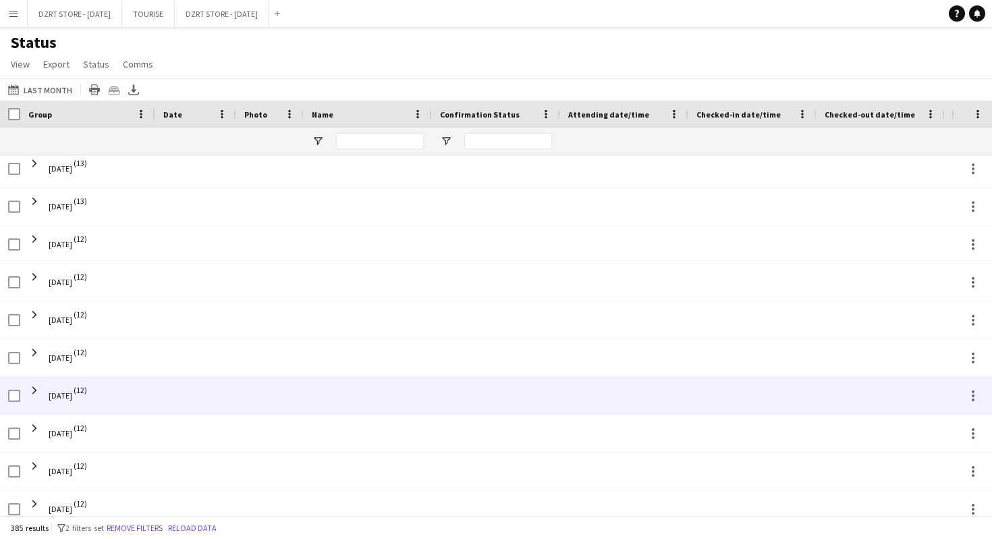
scroll to position [812, 0]
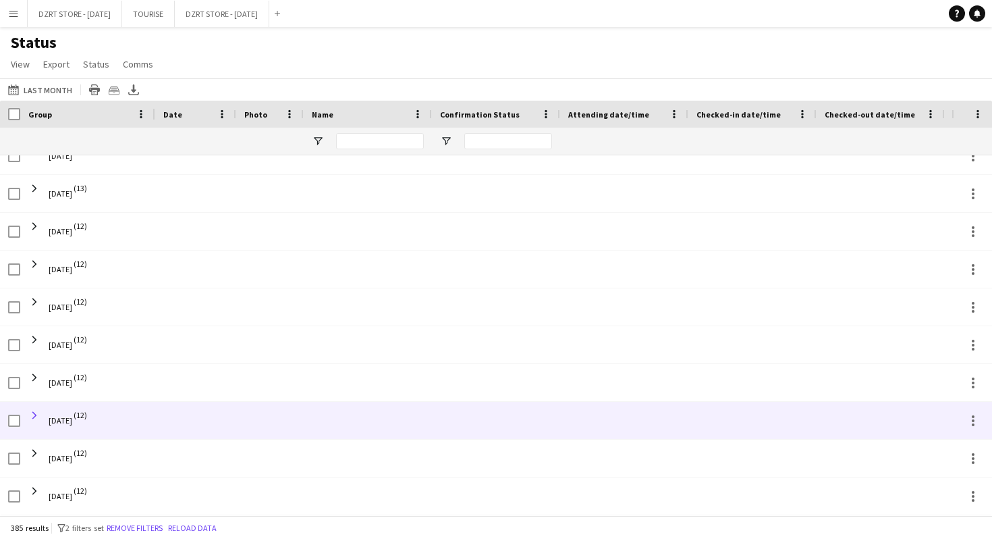
click at [35, 411] on span at bounding box center [34, 415] width 12 height 12
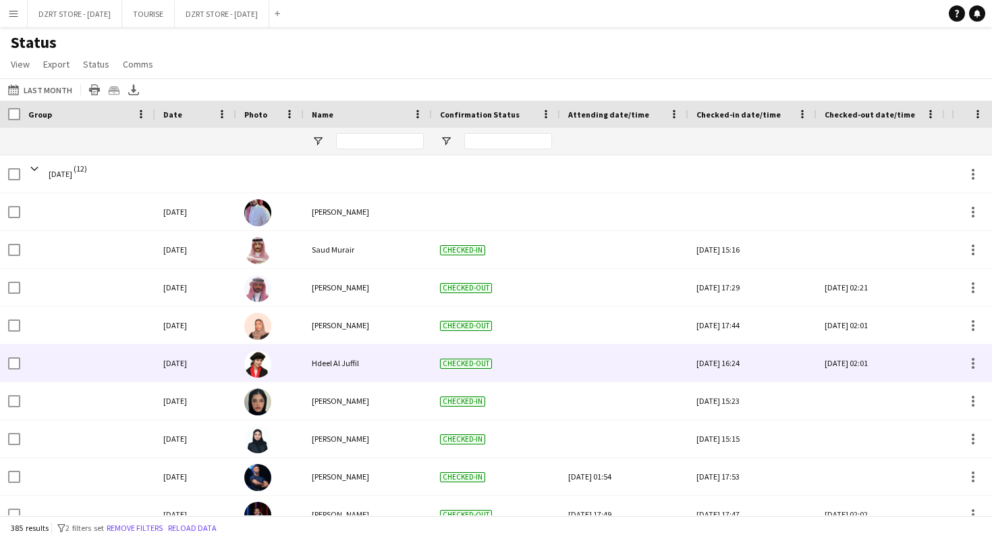
scroll to position [1093, 0]
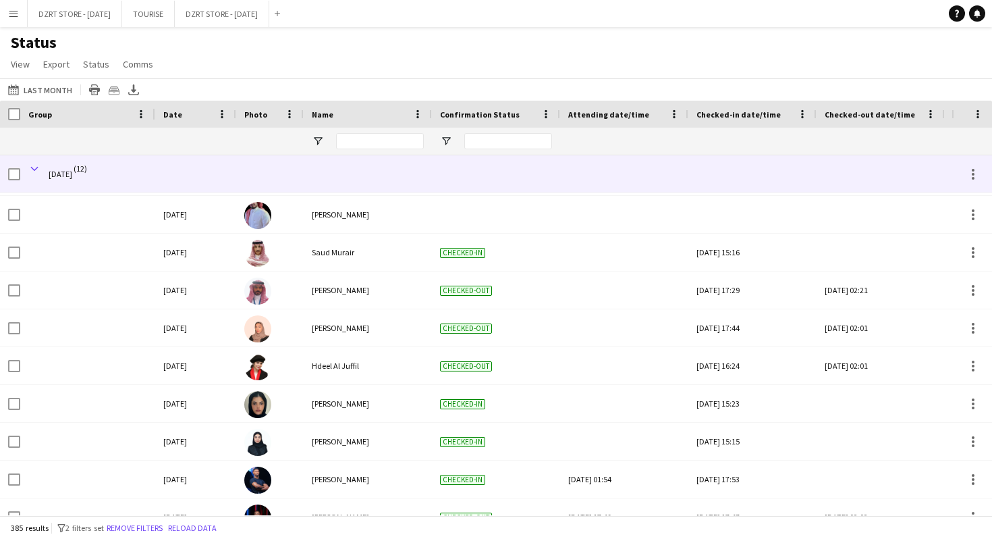
click at [32, 169] on span at bounding box center [34, 169] width 12 height 12
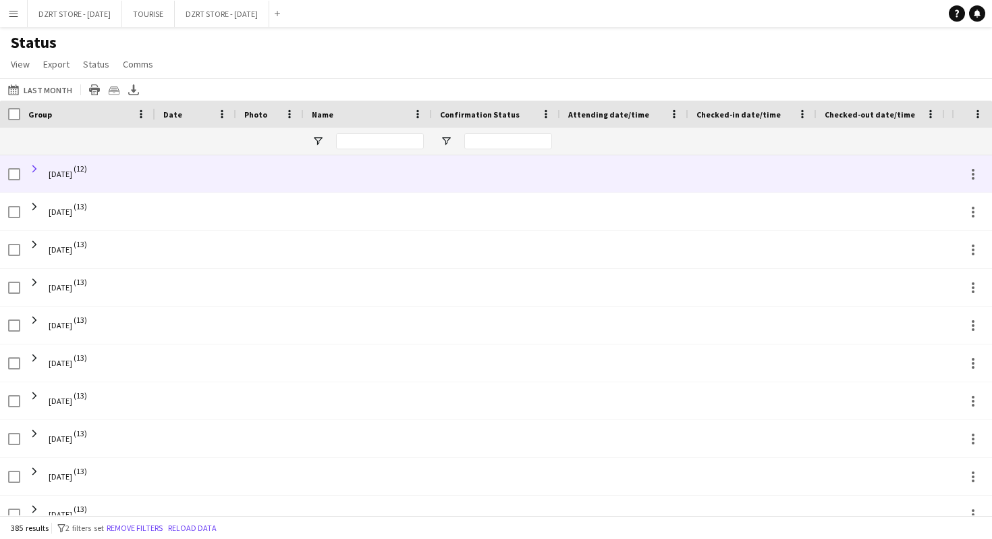
click at [34, 166] on span at bounding box center [34, 169] width 12 height 12
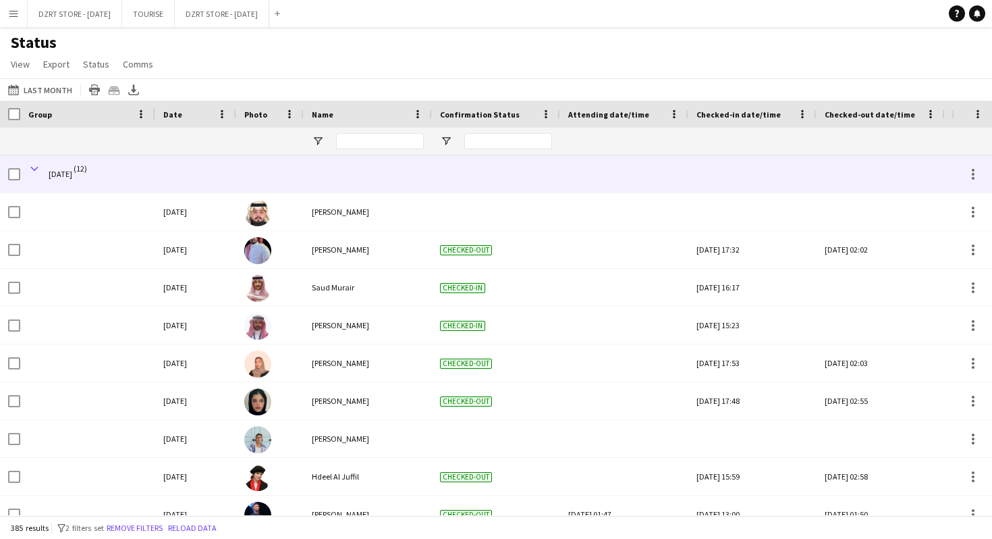
click at [34, 165] on span at bounding box center [34, 169] width 12 height 12
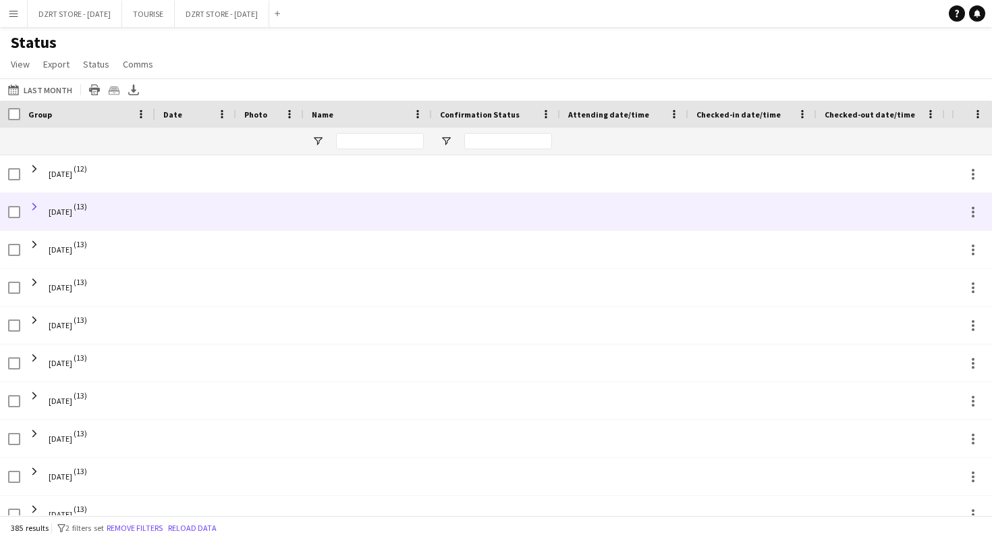
click at [36, 205] on span at bounding box center [34, 206] width 12 height 12
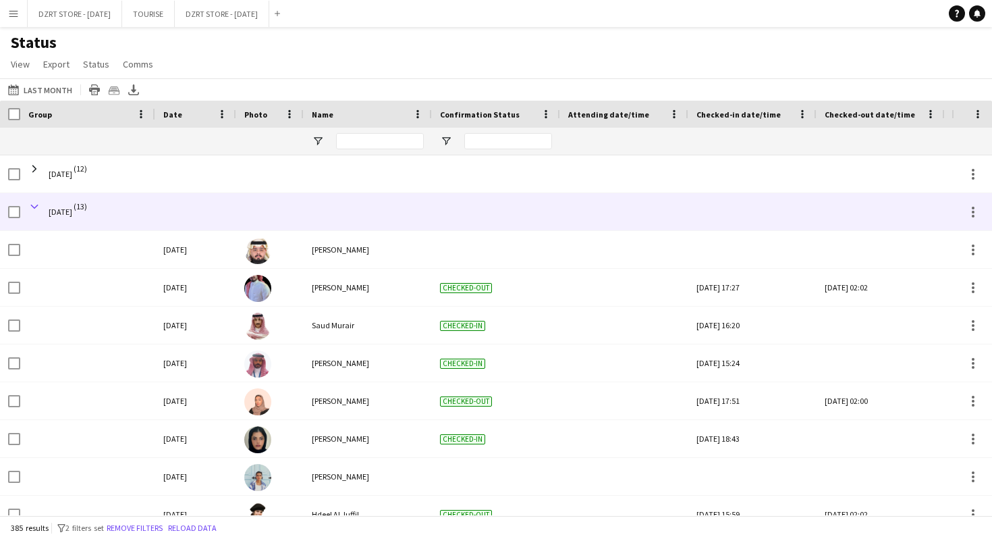
click at [36, 204] on span at bounding box center [34, 206] width 12 height 12
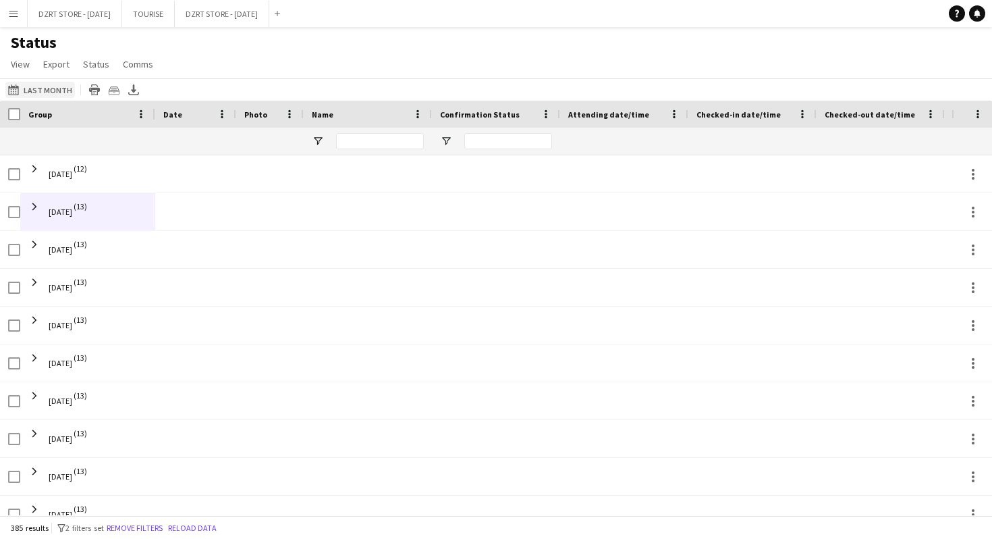
click at [49, 88] on button "[DATE] to [DATE] Last Month" at bounding box center [40, 90] width 70 height 16
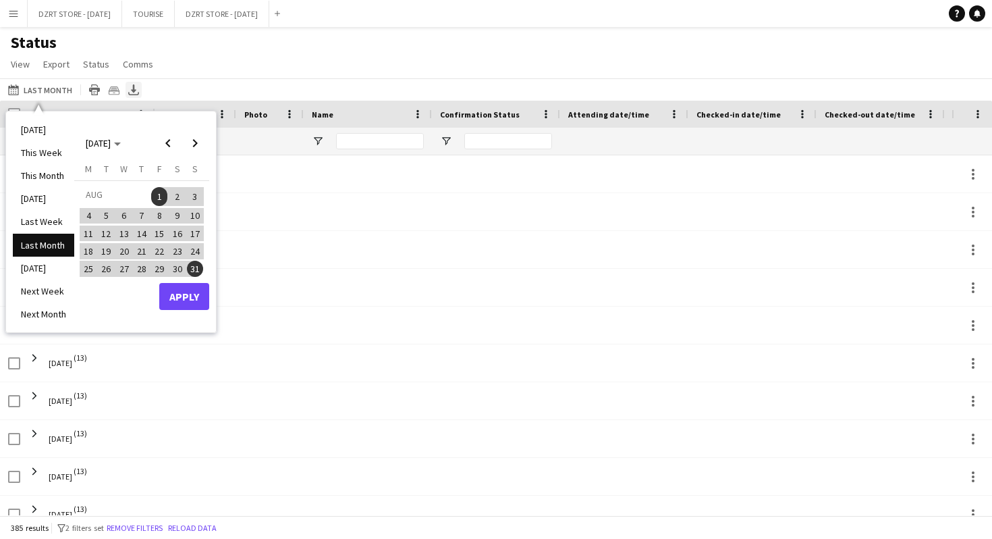
click at [131, 91] on icon at bounding box center [133, 88] width 5 height 8
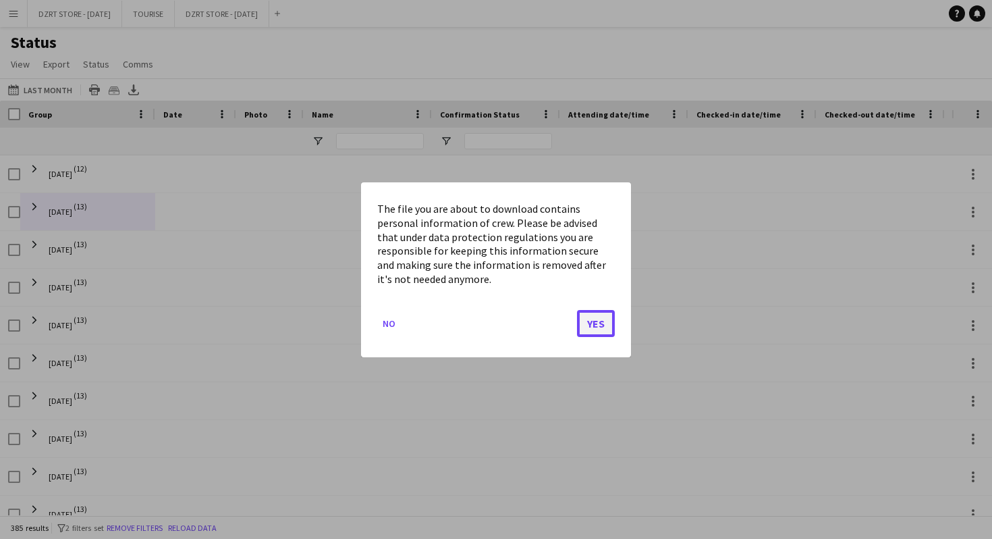
click at [592, 329] on button "Yes" at bounding box center [596, 322] width 38 height 27
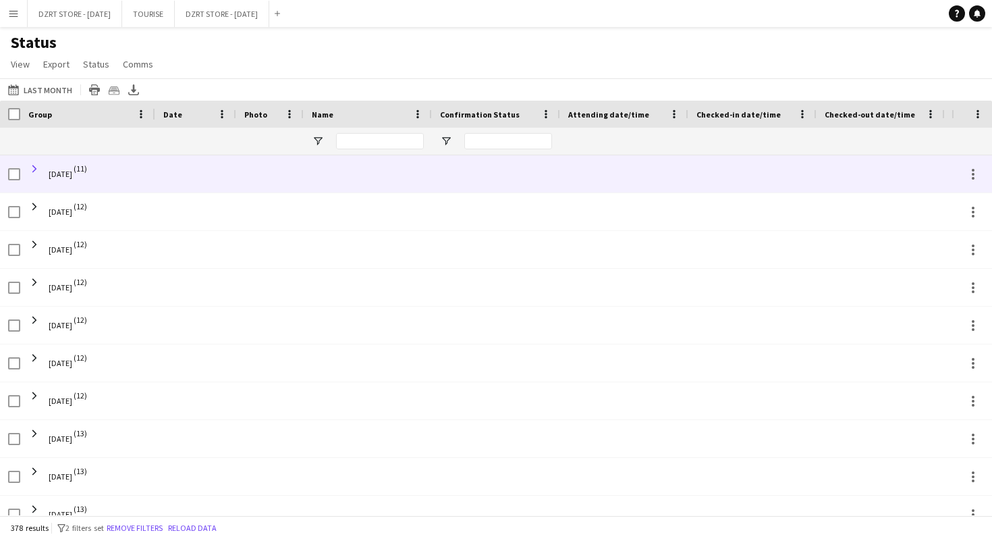
click at [36, 169] on span at bounding box center [34, 169] width 12 height 12
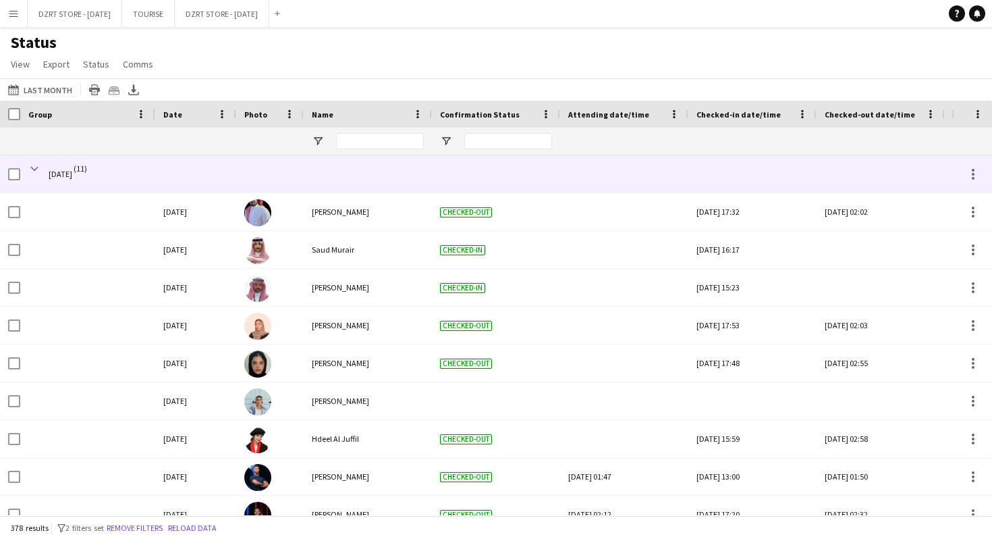
click at [35, 167] on span at bounding box center [34, 169] width 12 height 12
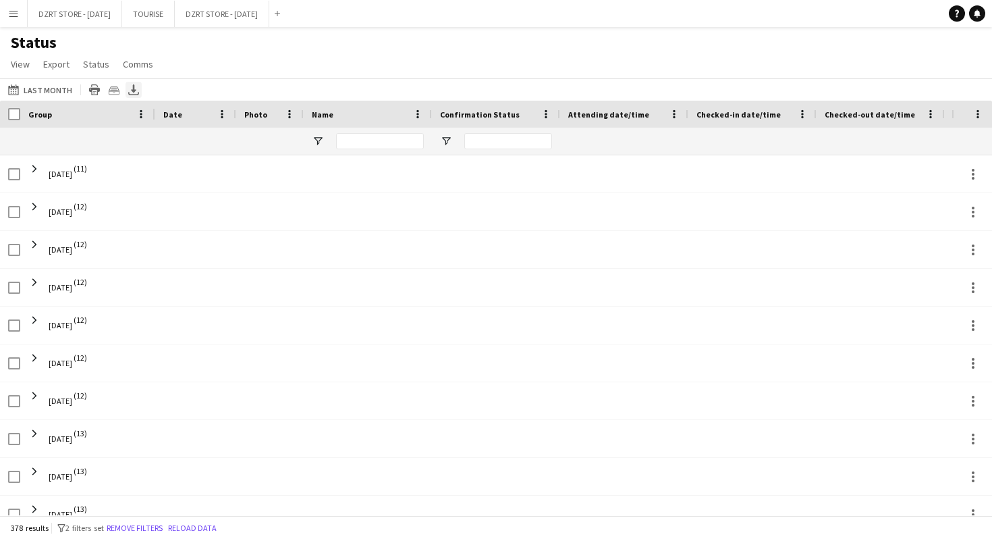
click at [133, 90] on icon "Export XLSX" at bounding box center [133, 89] width 11 height 11
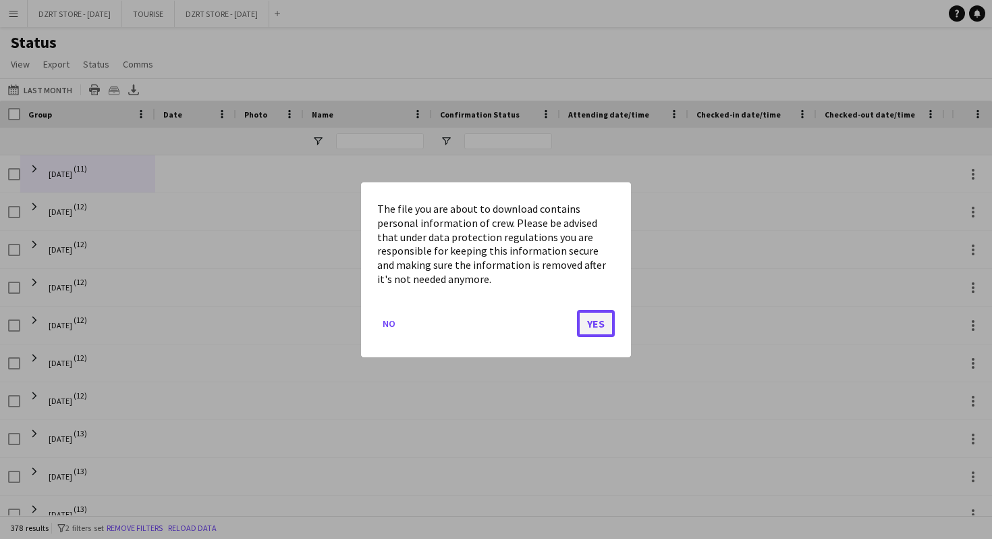
click at [599, 317] on button "Yes" at bounding box center [596, 322] width 38 height 27
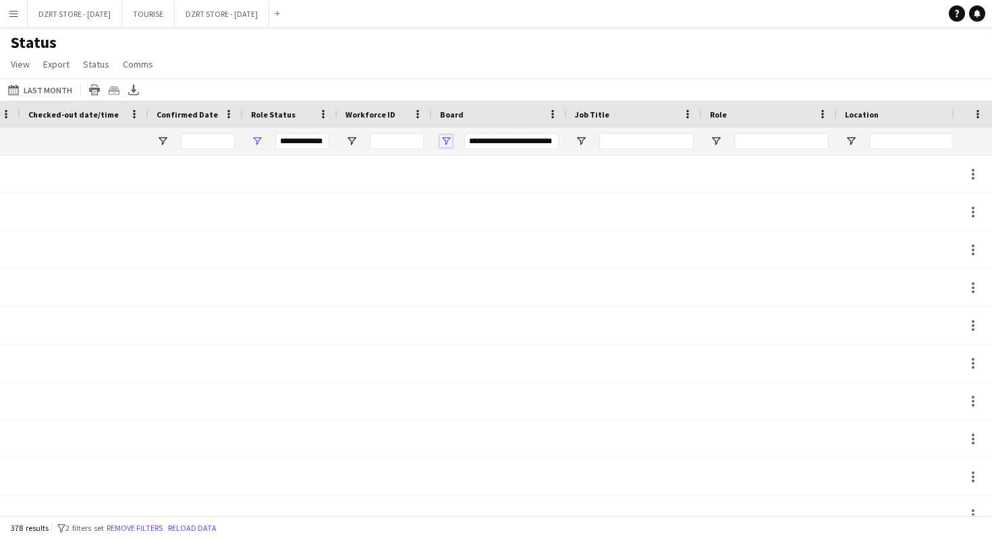
click at [446, 142] on span "Open Filter Menu" at bounding box center [446, 141] width 12 height 12
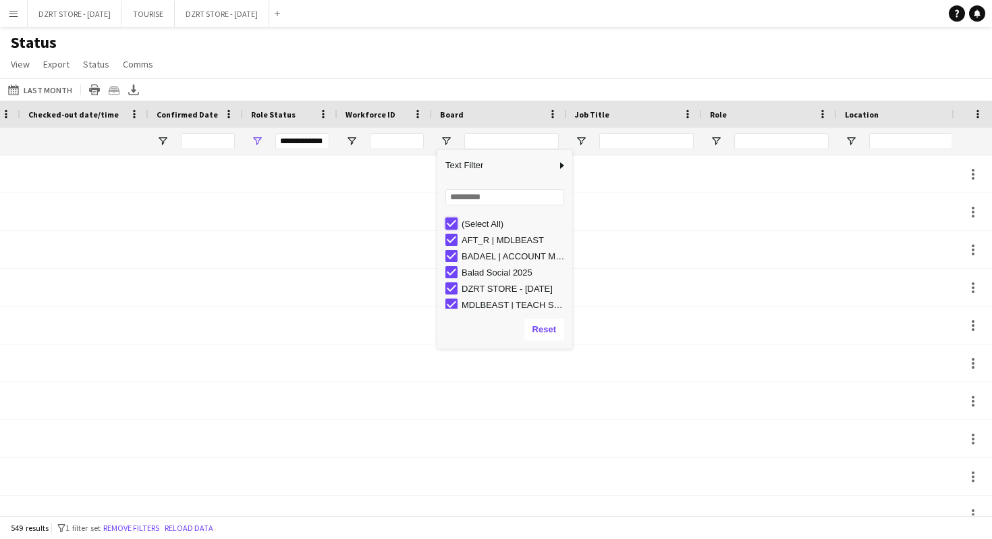
type input "***"
type input "**********"
click at [558, 61] on div "Status View Views Default view Export 1 New view Update view Delete view Edit n…" at bounding box center [496, 55] width 992 height 46
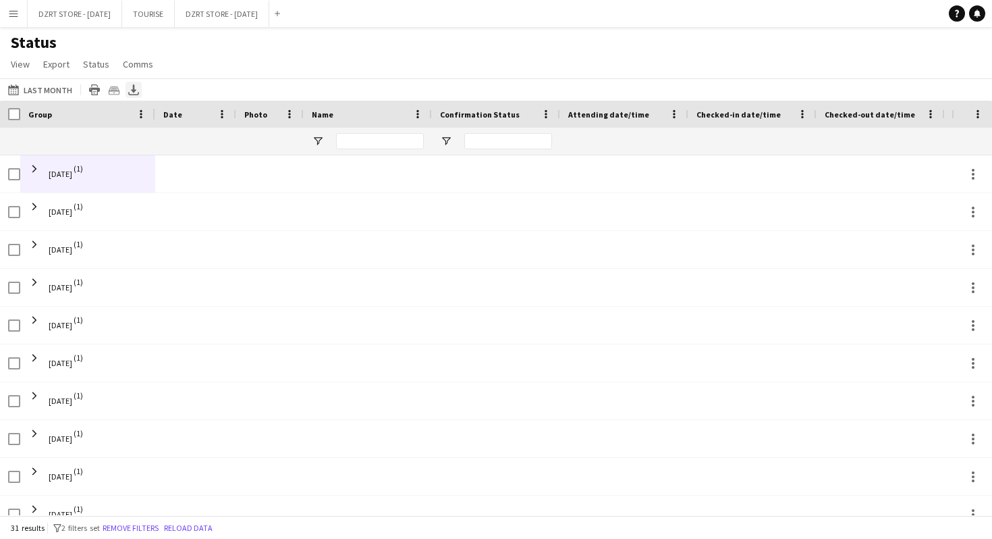
click at [131, 90] on icon at bounding box center [133, 88] width 5 height 8
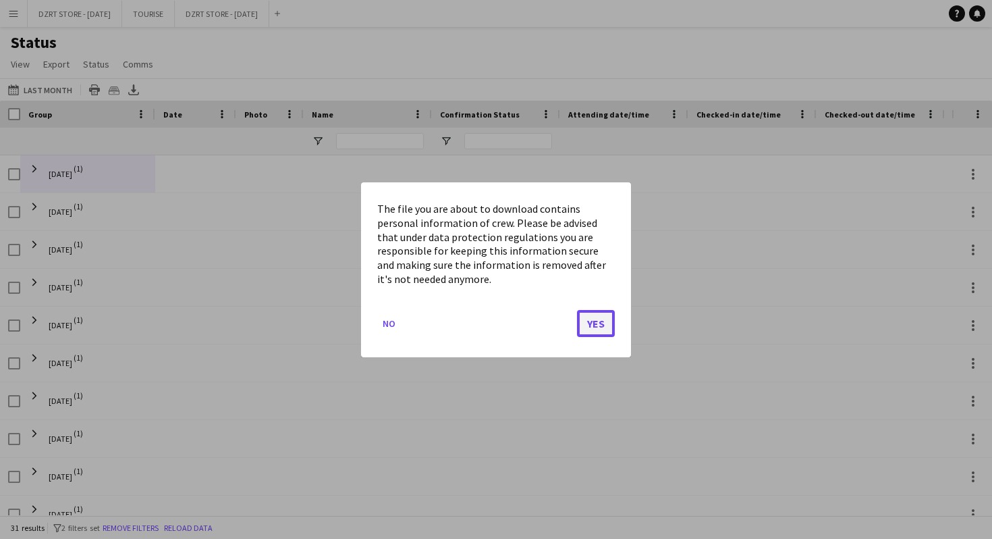
click at [586, 322] on button "Yes" at bounding box center [596, 322] width 38 height 27
